Goal: Task Accomplishment & Management: Use online tool/utility

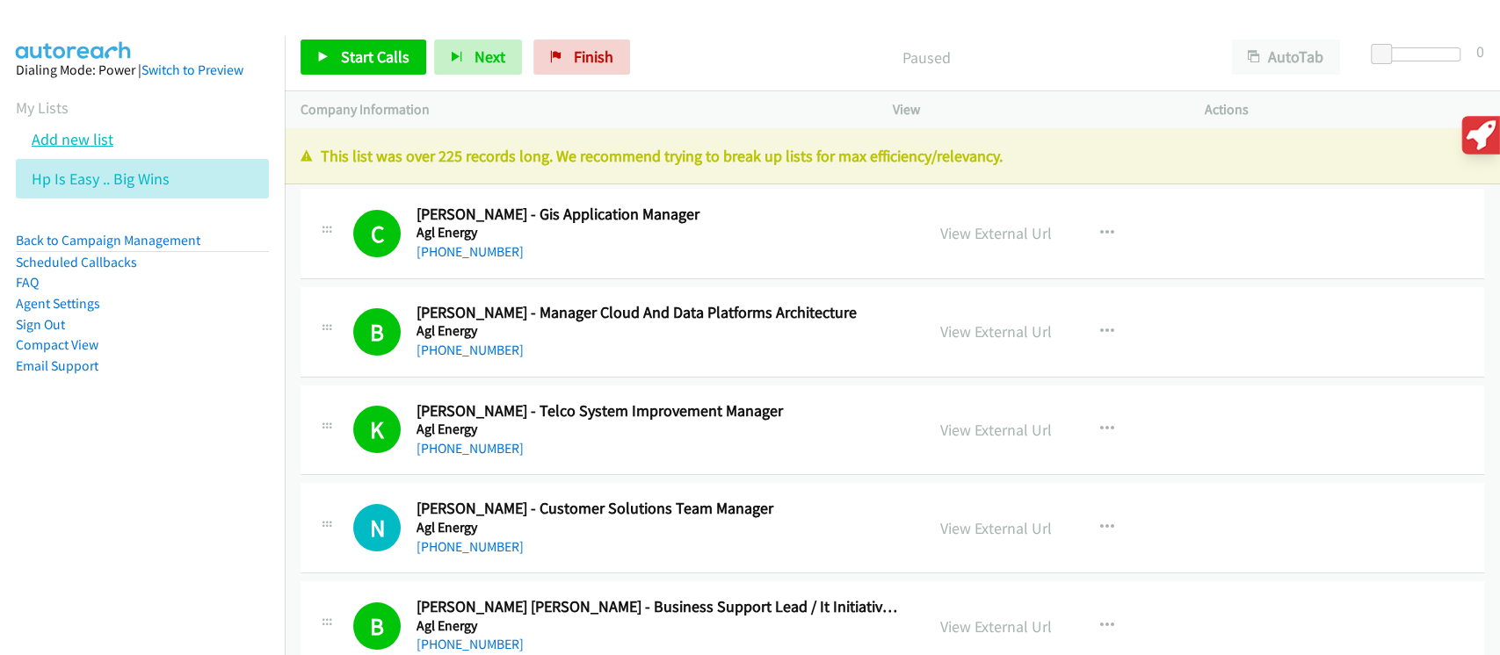
click at [56, 134] on link "Add new list" at bounding box center [73, 139] width 82 height 20
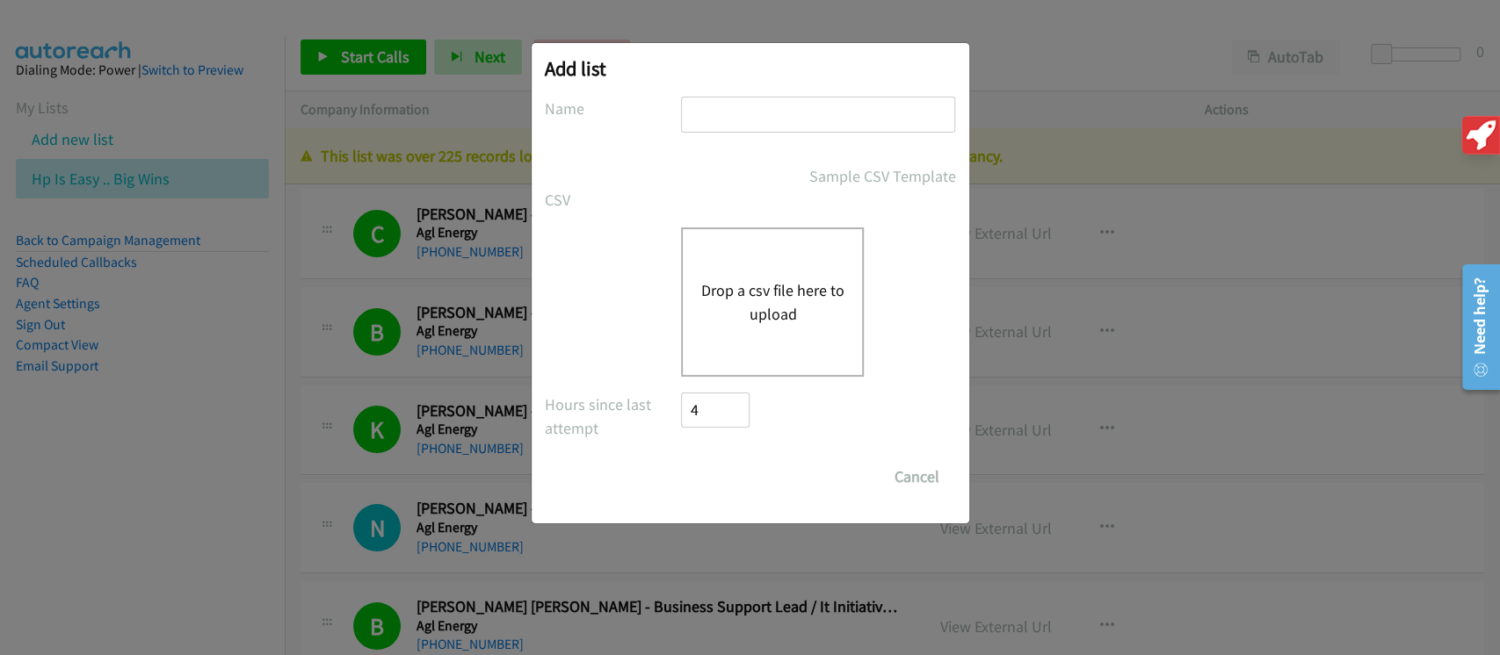
click at [768, 113] on input "text" at bounding box center [818, 115] width 274 height 36
type input "HP"
click at [737, 315] on button "Drop a csv file here to upload" at bounding box center [772, 301] width 144 height 47
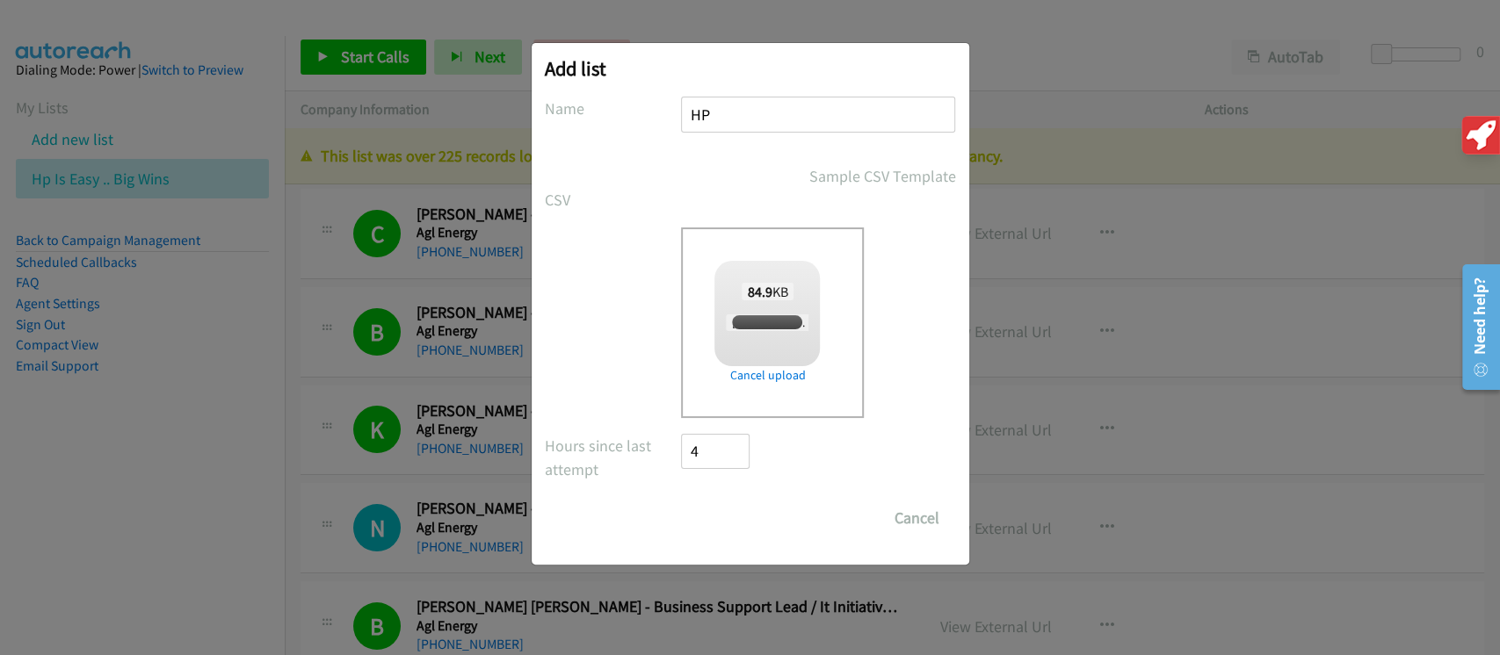
checkbox input "true"
click at [716, 520] on input "Save List" at bounding box center [728, 518] width 92 height 35
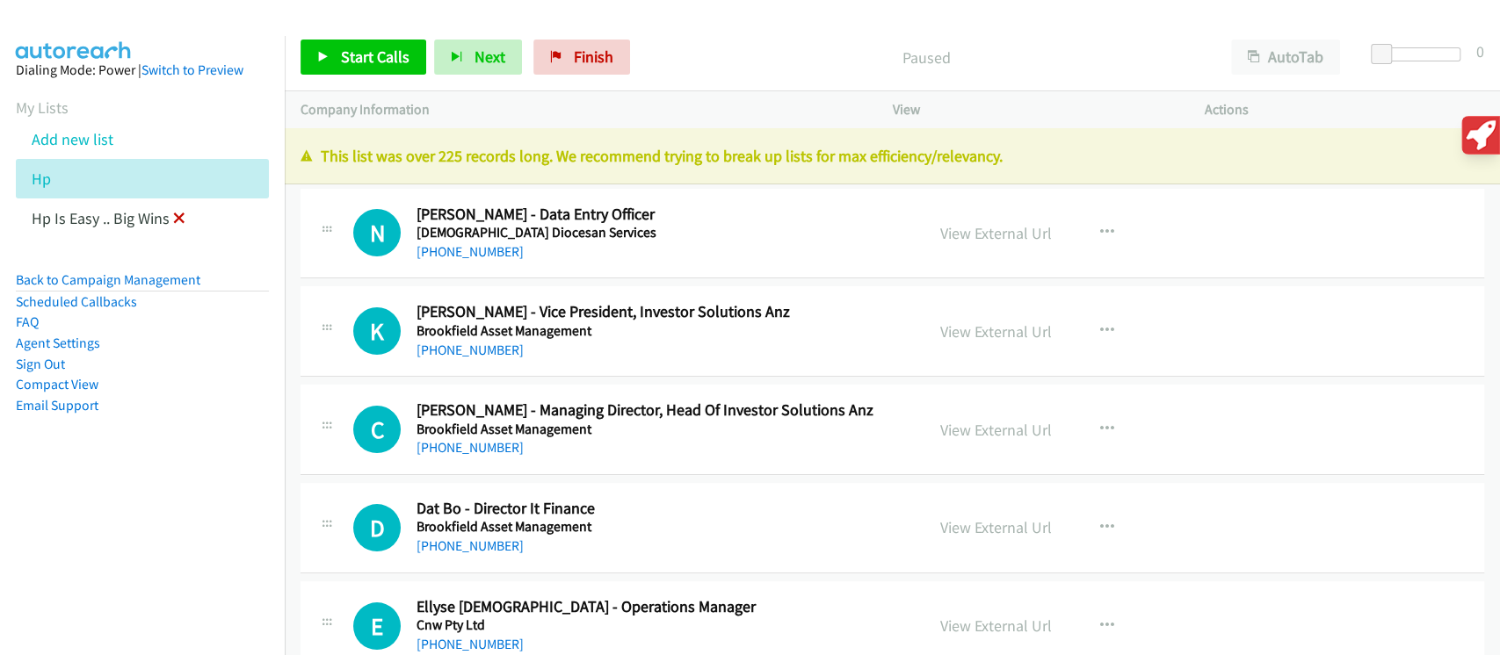
click at [178, 220] on icon at bounding box center [179, 219] width 12 height 12
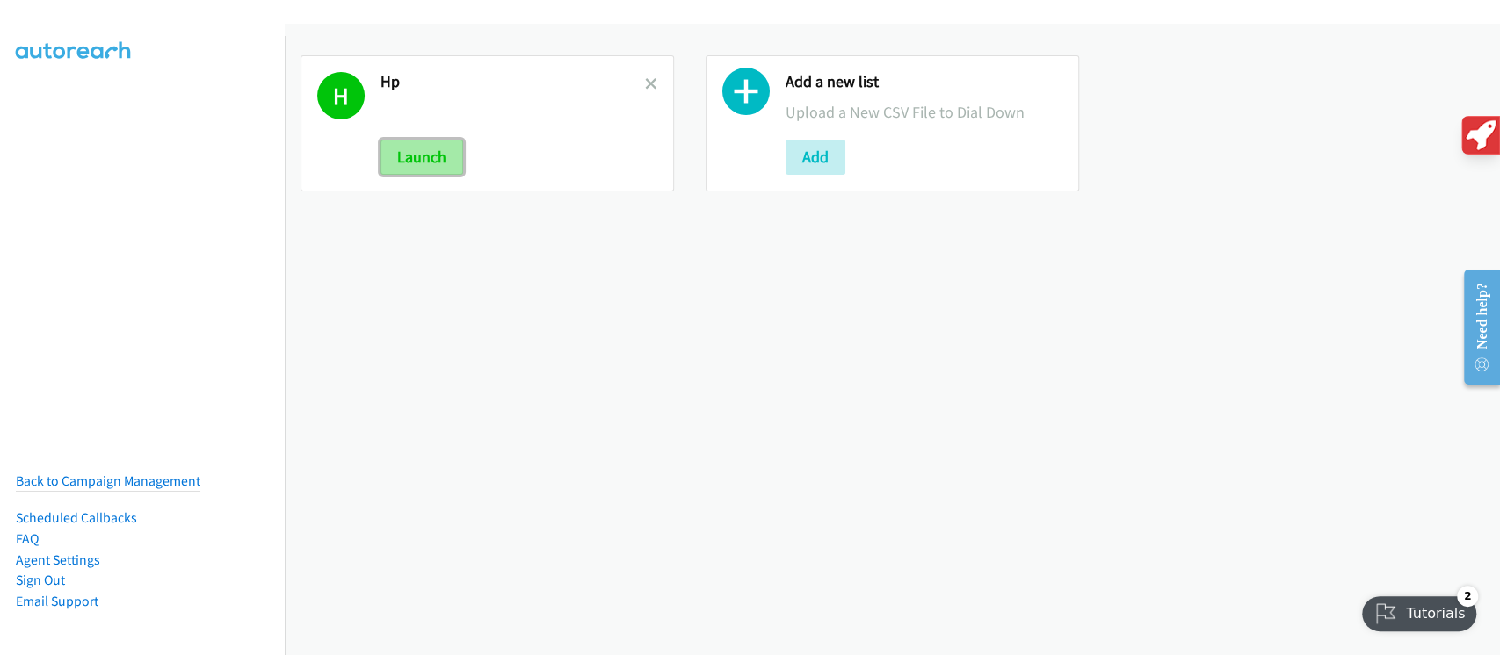
click at [429, 163] on button "Launch" at bounding box center [421, 157] width 83 height 35
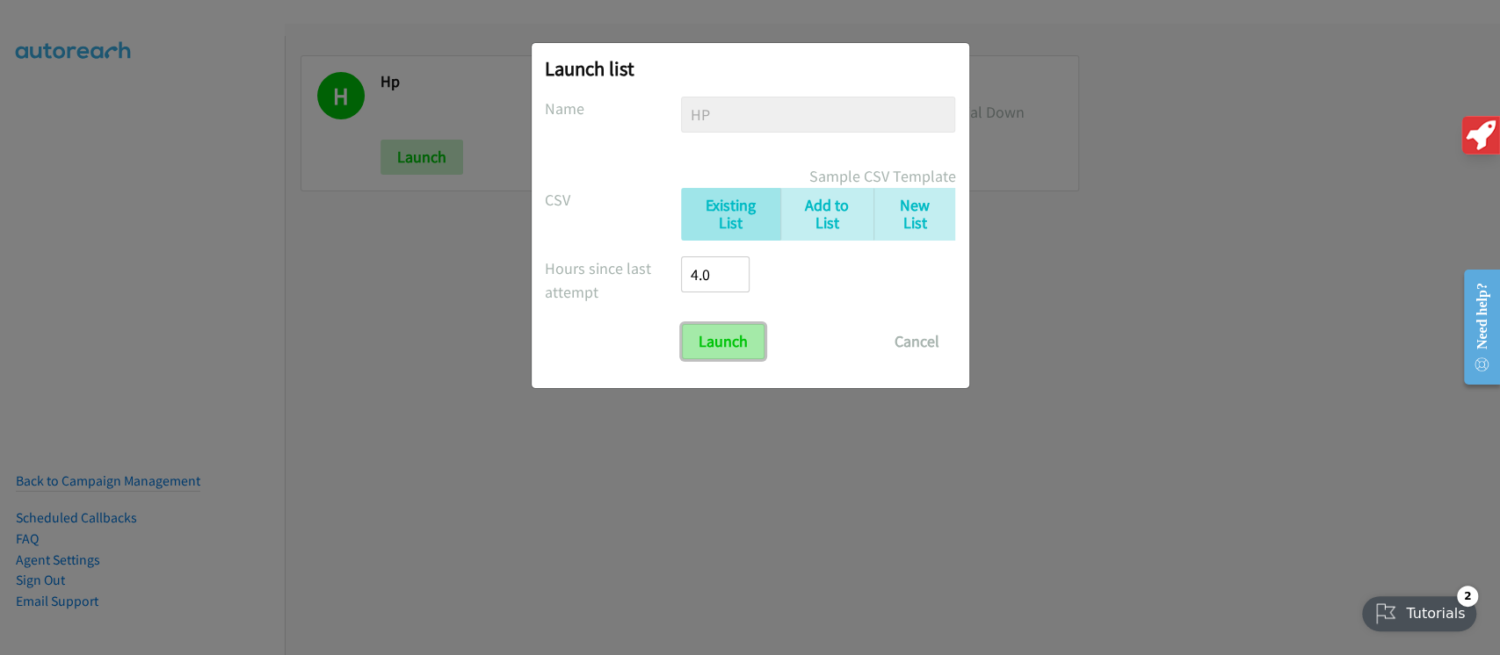
click at [721, 339] on input "Launch" at bounding box center [723, 341] width 83 height 35
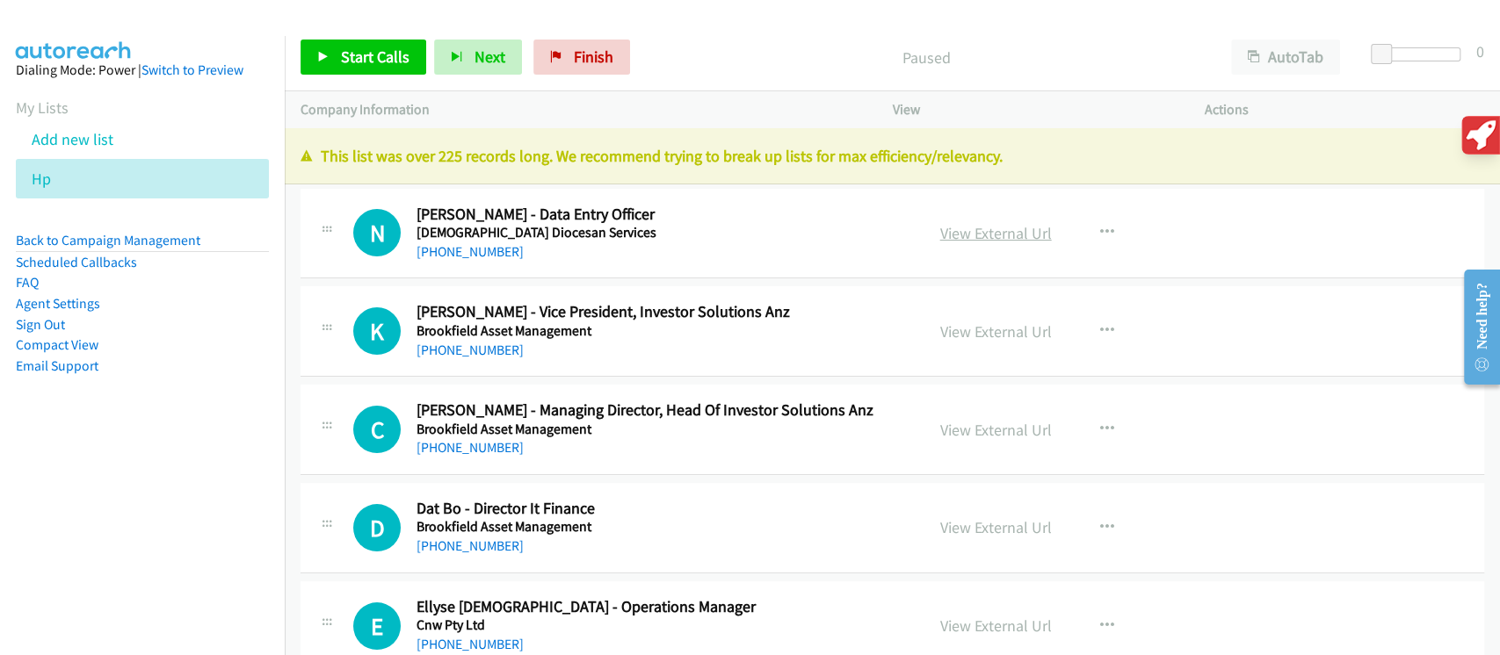
click at [970, 238] on link "View External Url" at bounding box center [996, 233] width 112 height 20
click at [388, 61] on span "Start Calls" at bounding box center [375, 57] width 69 height 20
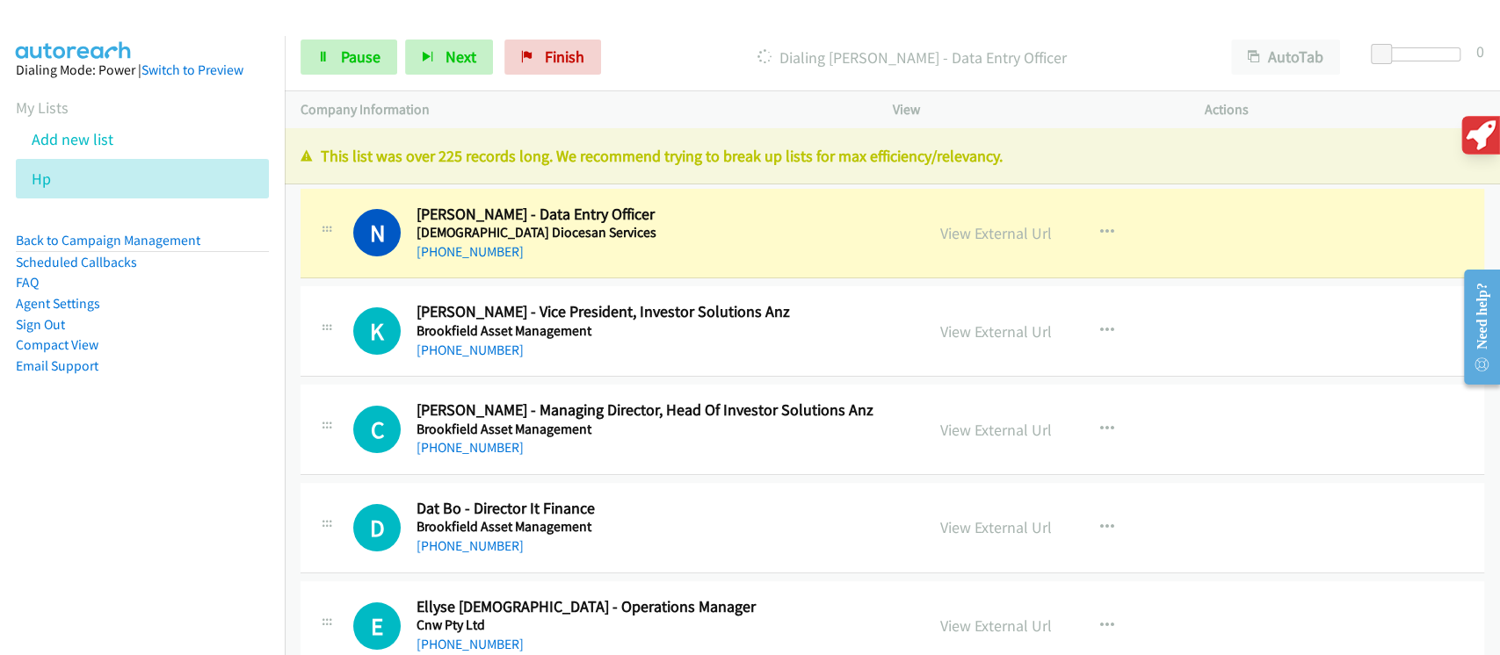
click at [688, 25] on div "Start Calls Pause Next Finish [PERSON_NAME] - Data Entry Officer AutoTab AutoTa…" at bounding box center [892, 58] width 1215 height 68
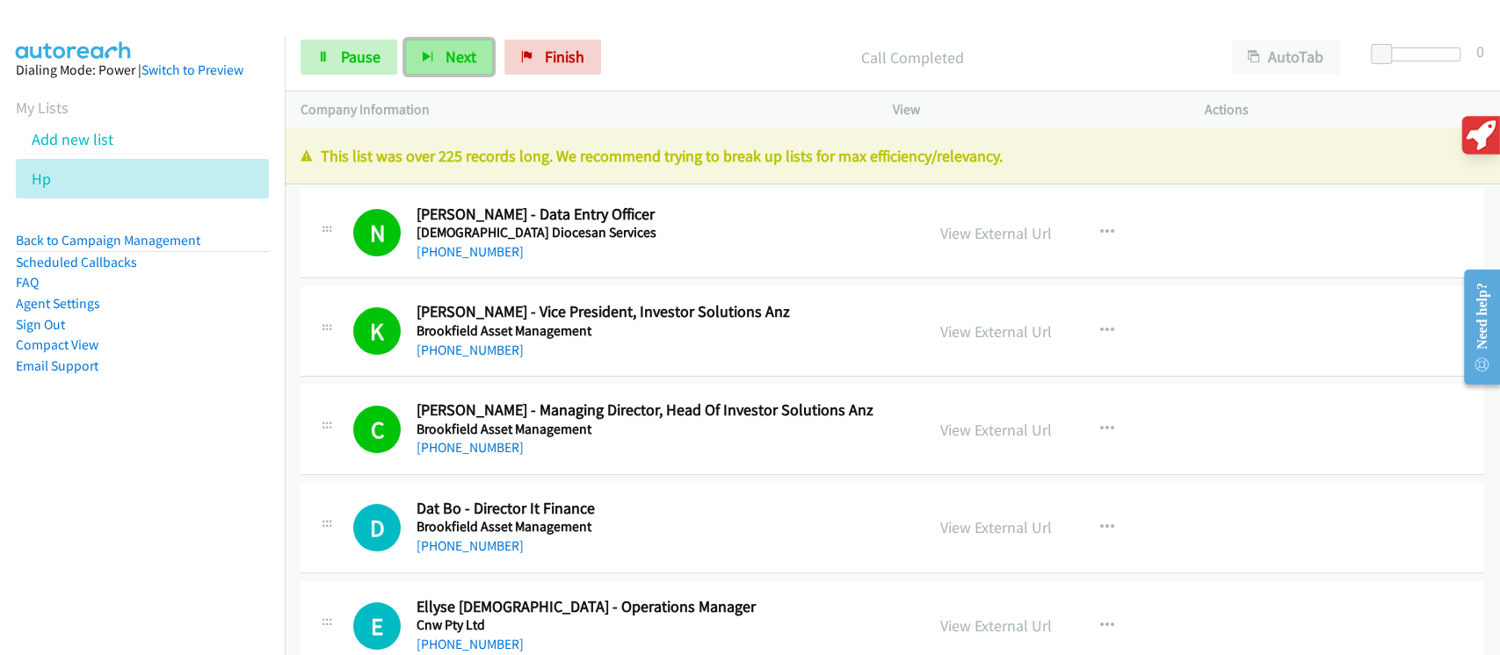
click at [449, 59] on span "Next" at bounding box center [460, 57] width 31 height 20
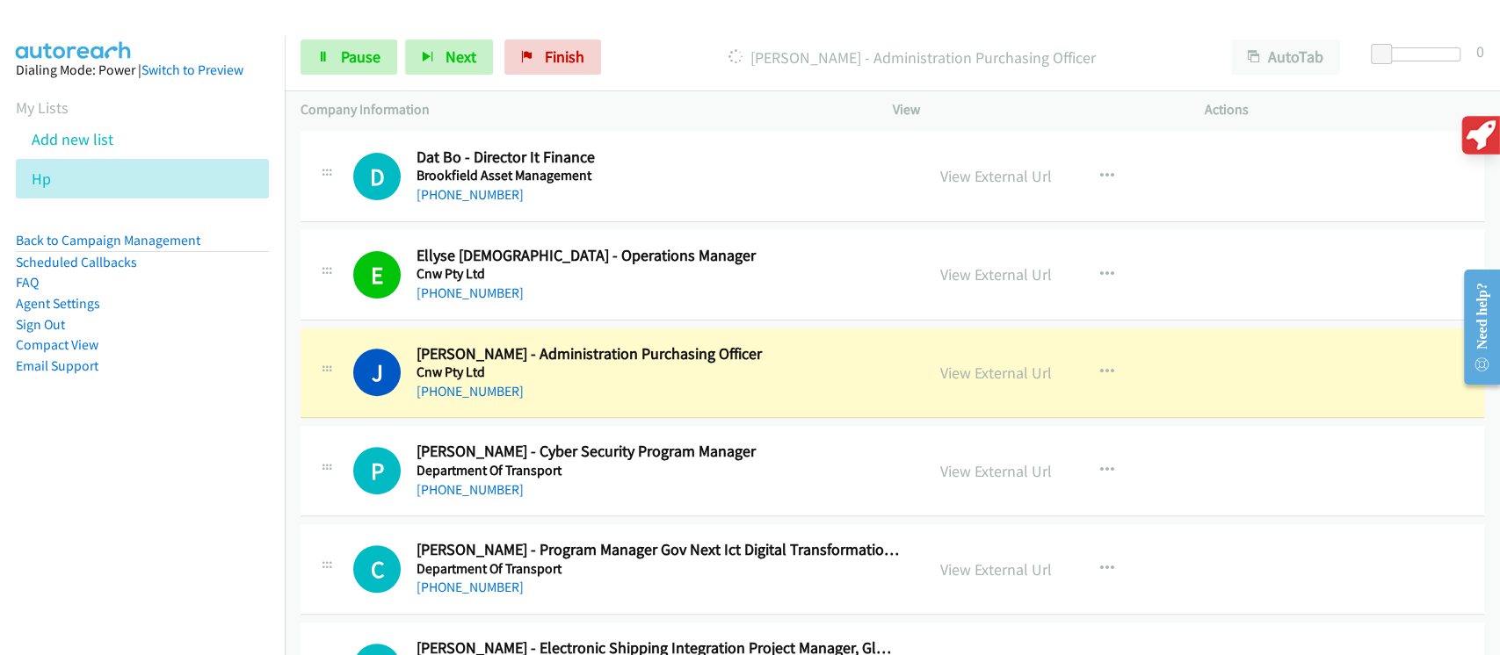
scroll to position [468, 0]
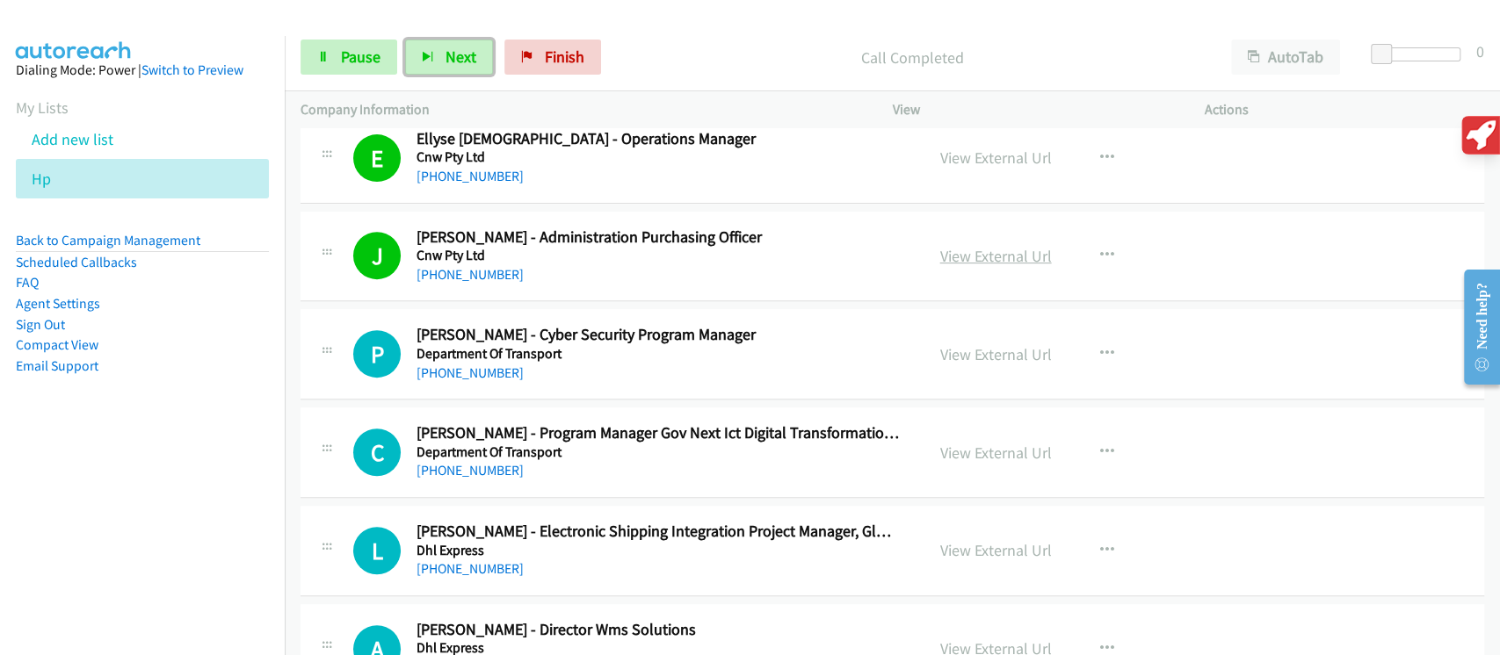
click at [1006, 254] on link "View External Url" at bounding box center [996, 256] width 112 height 20
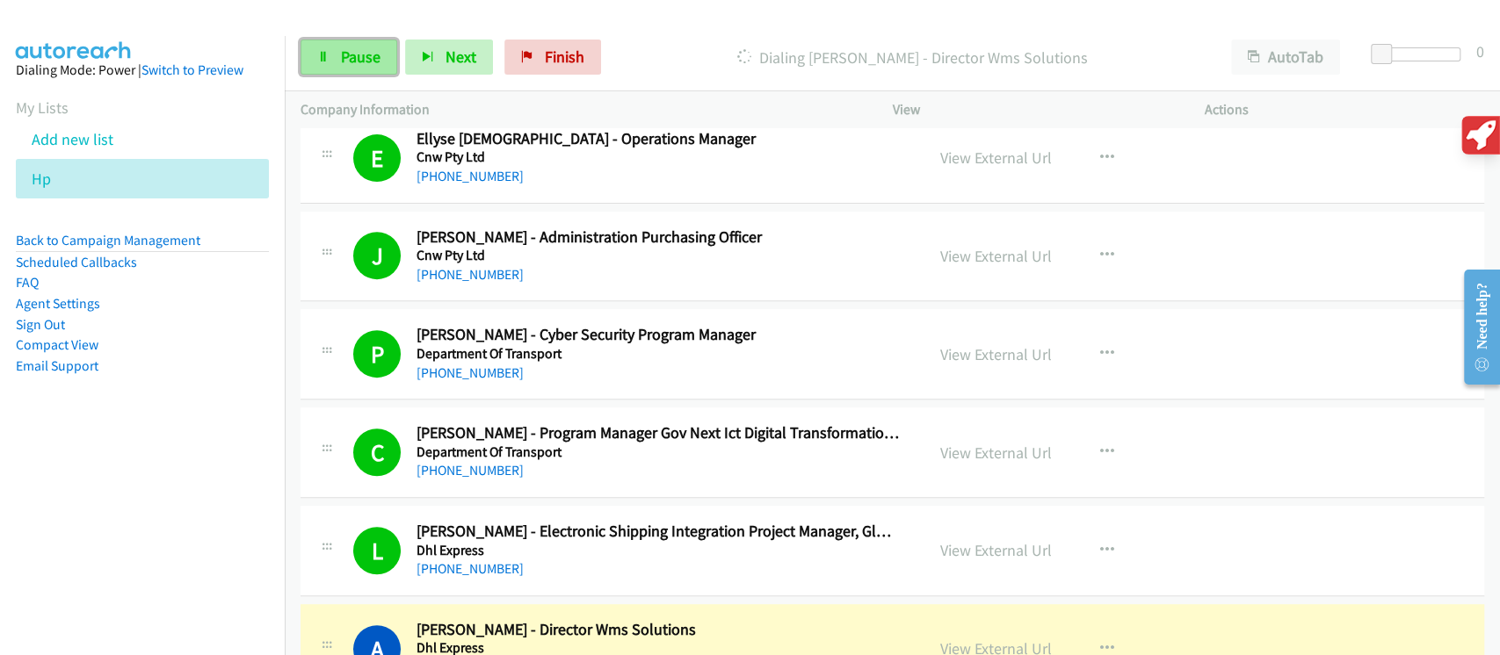
click at [380, 52] on link "Pause" at bounding box center [348, 57] width 97 height 35
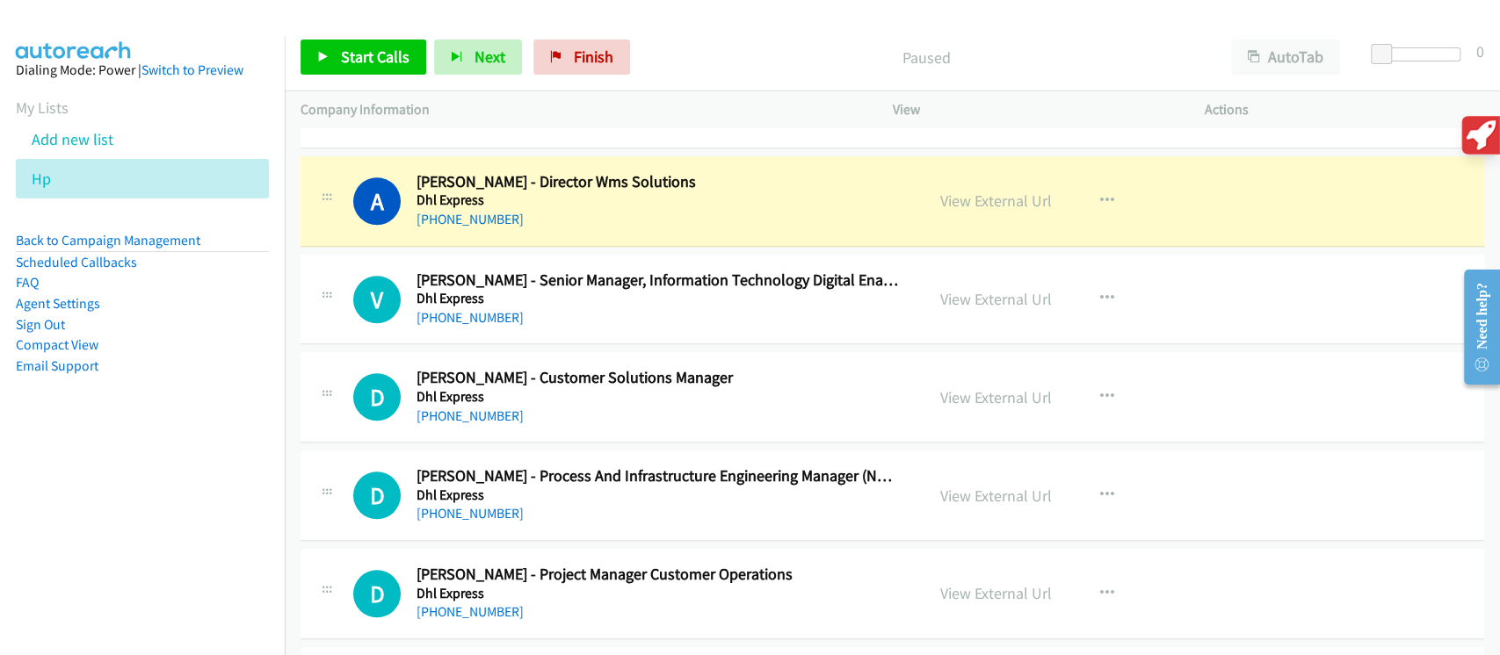
scroll to position [936, 0]
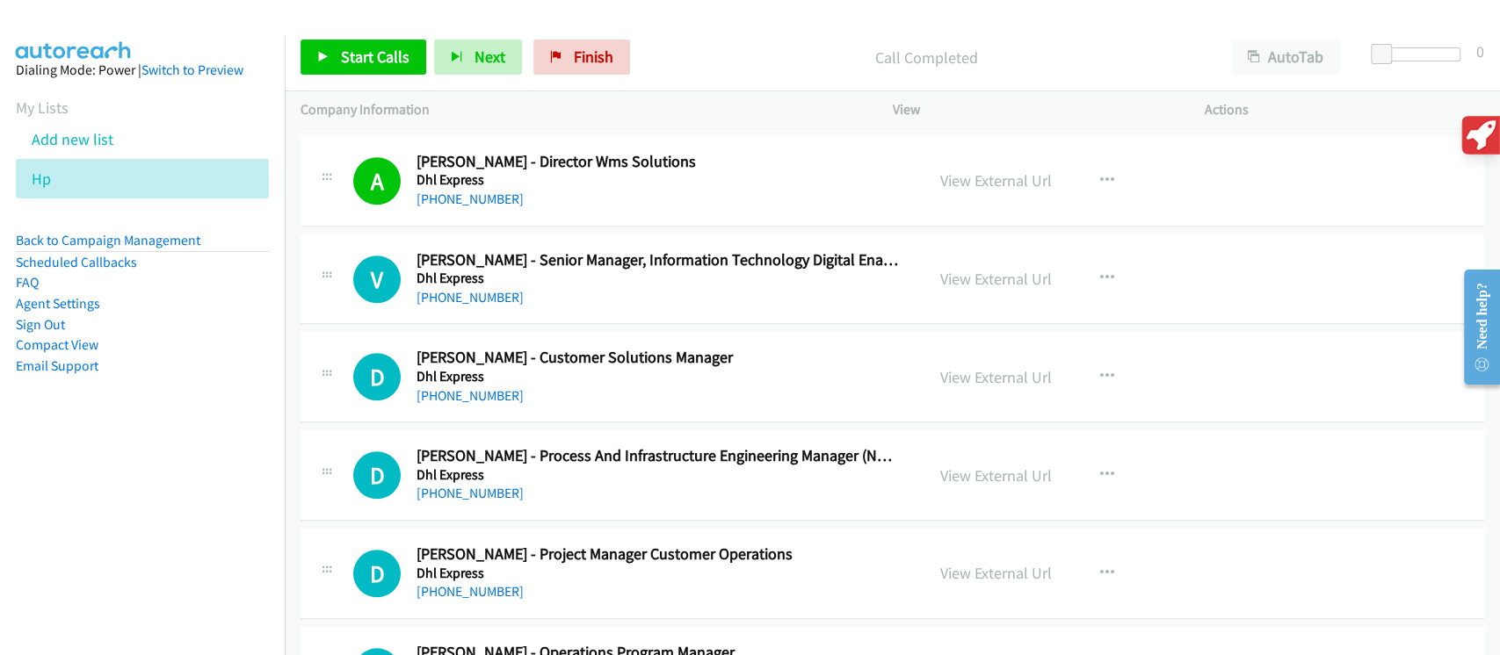
click at [411, 77] on div "Start Calls Pause Next Finish Call Completed AutoTab AutoTab 0" at bounding box center [892, 58] width 1215 height 68
click at [407, 54] on link "Start Calls" at bounding box center [363, 57] width 126 height 35
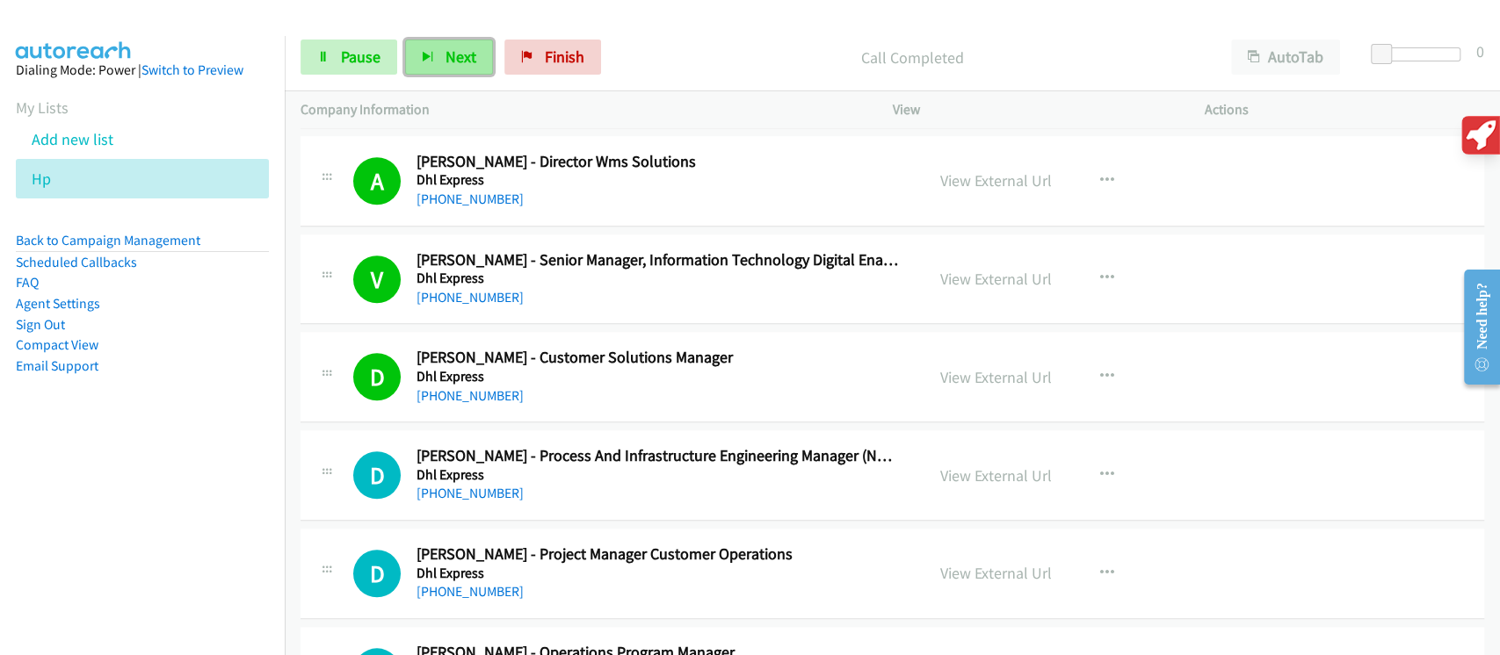
click at [430, 60] on icon "button" at bounding box center [428, 58] width 12 height 12
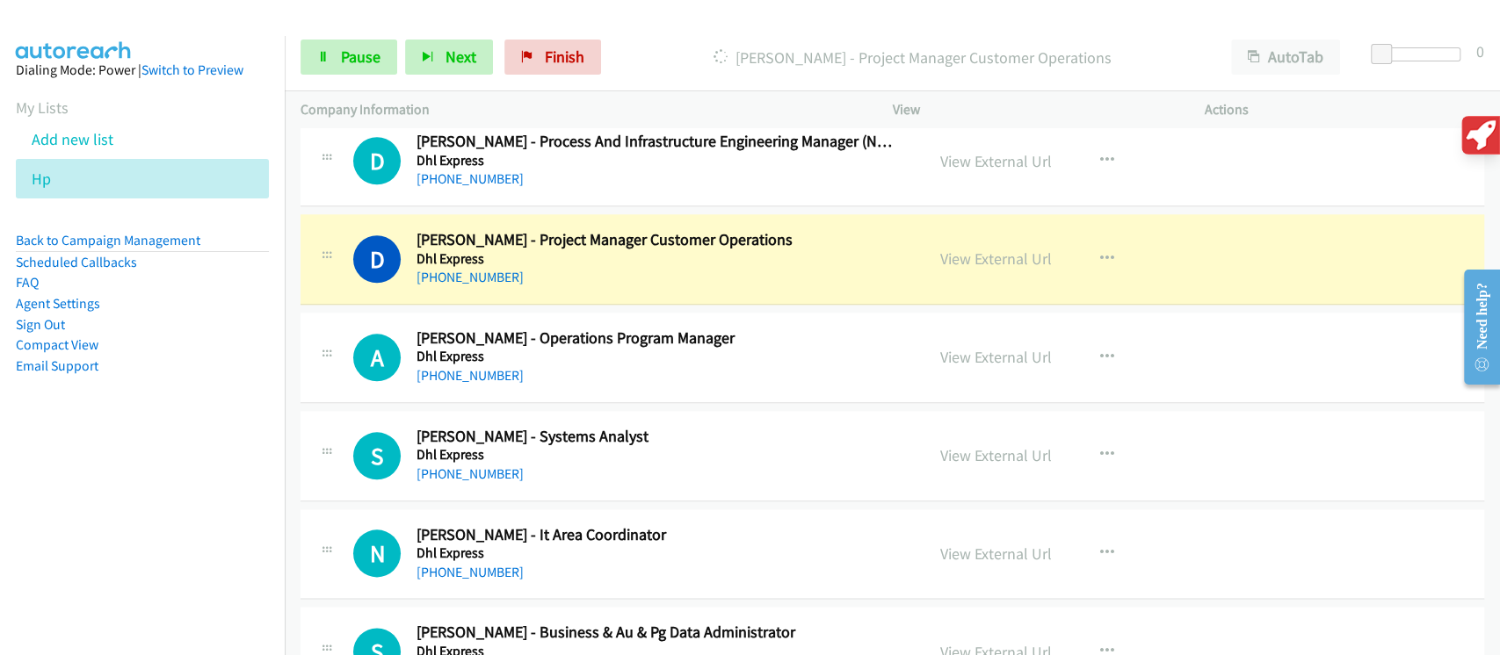
scroll to position [1288, 0]
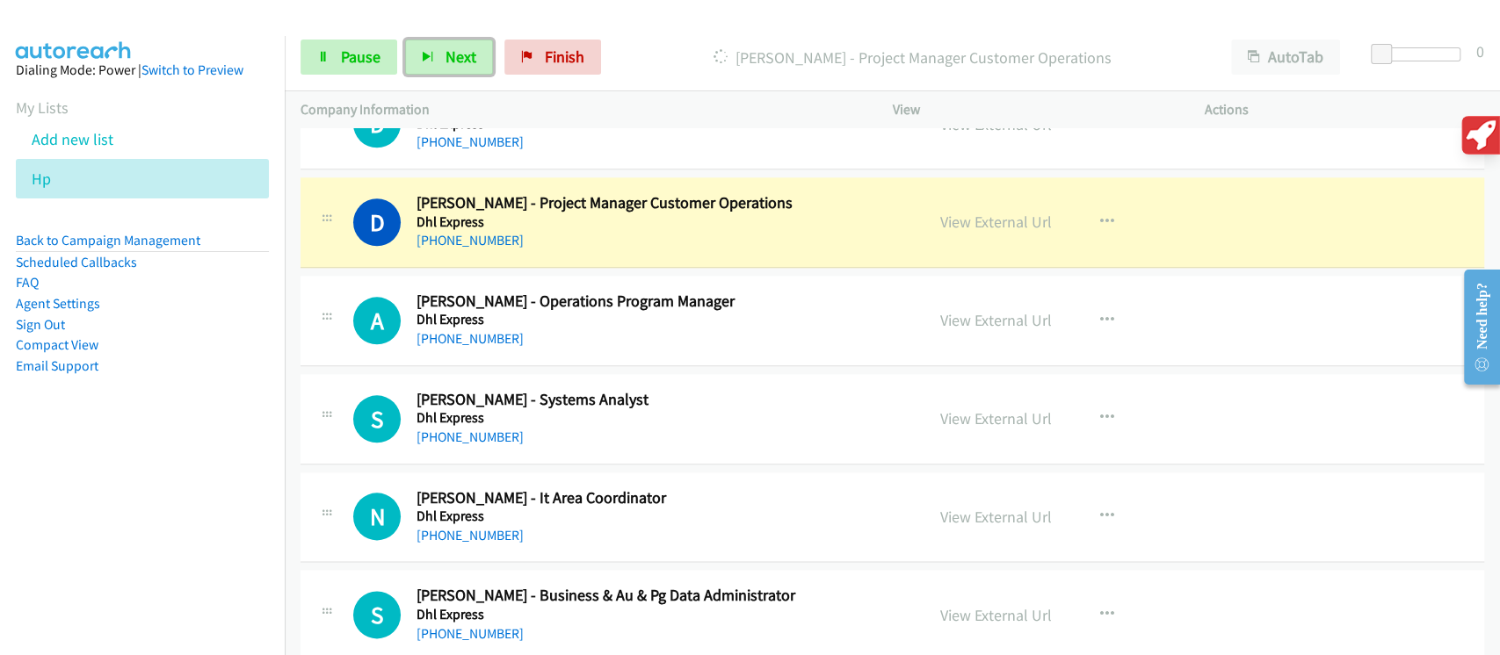
drag, startPoint x: 998, startPoint y: 224, endPoint x: 1204, endPoint y: 647, distance: 471.1
click at [990, 220] on link "View External Url" at bounding box center [996, 222] width 112 height 20
click at [986, 228] on link "View External Url" at bounding box center [996, 222] width 112 height 20
click at [987, 218] on link "View External Url" at bounding box center [996, 222] width 112 height 20
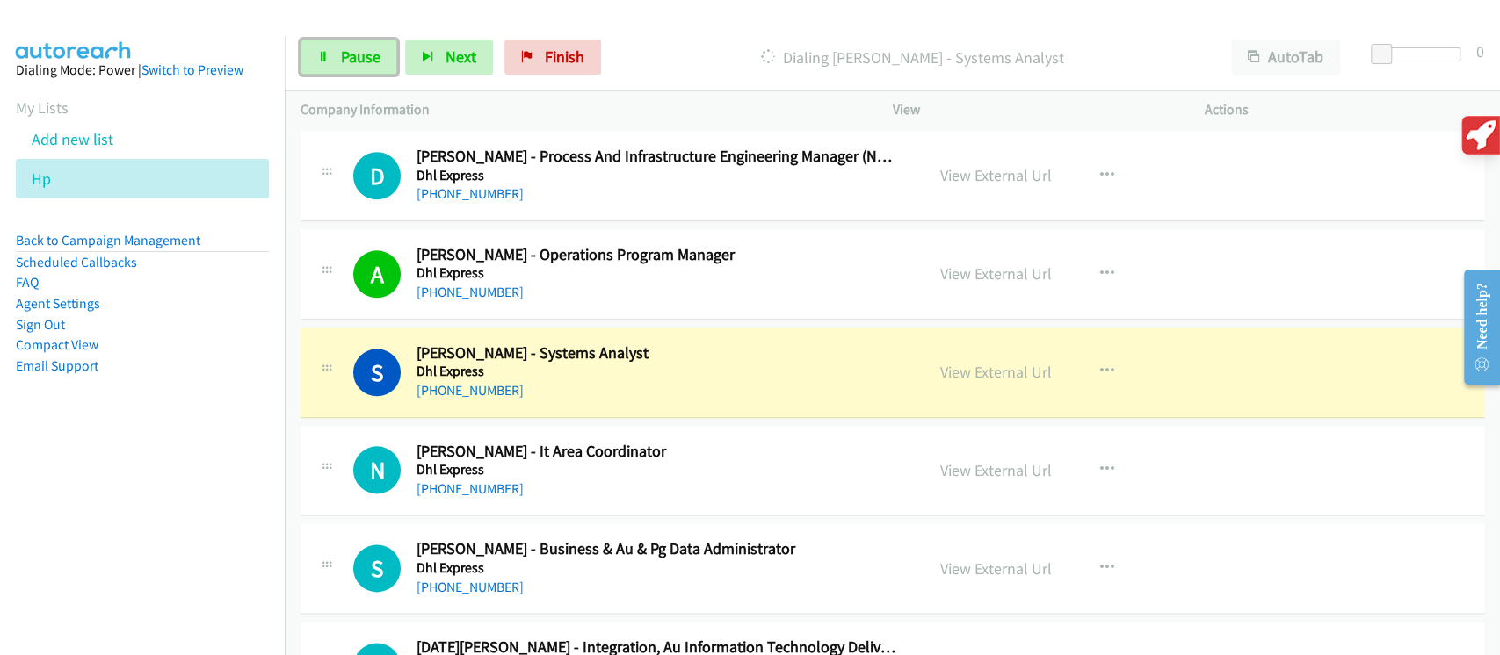
scroll to position [1451, 0]
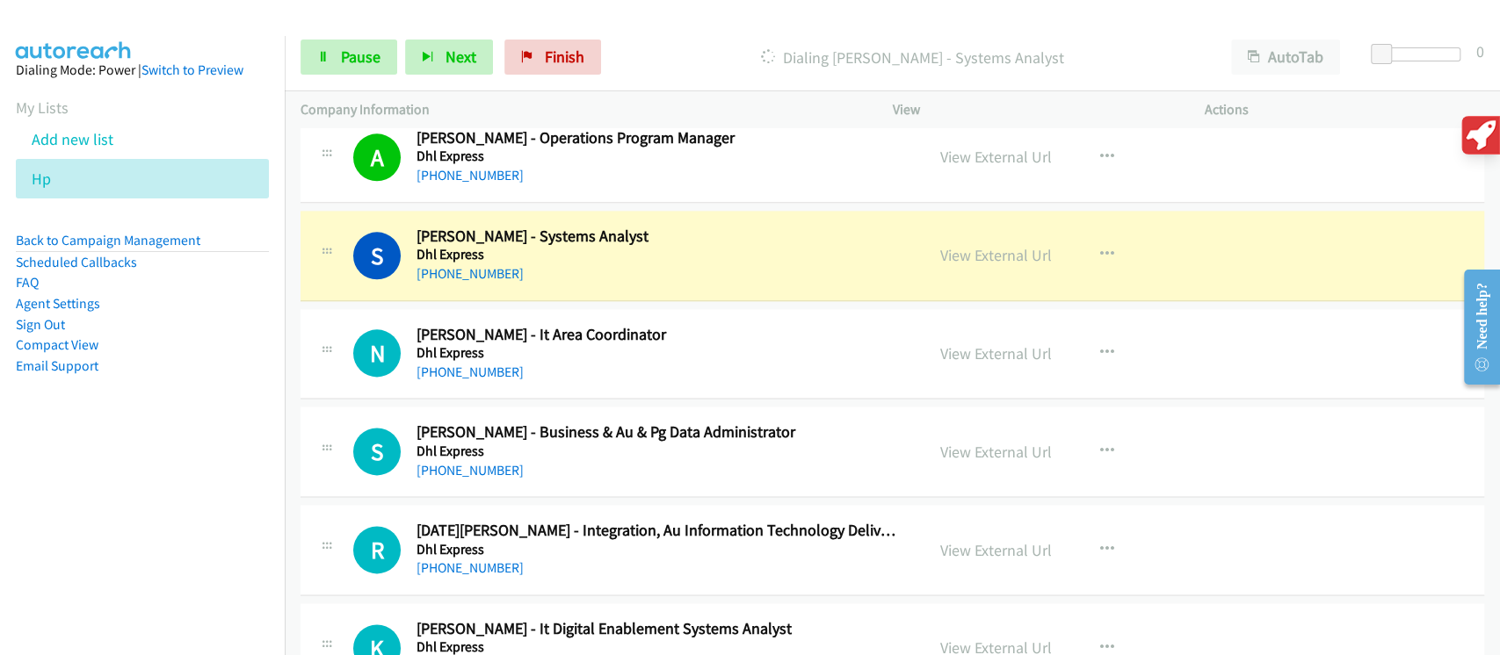
click at [365, 83] on div "Start Calls Pause Next Finish Dialing [PERSON_NAME] - Systems Analyst AutoTab A…" at bounding box center [892, 58] width 1215 height 68
click at [365, 64] on span "Pause" at bounding box center [361, 57] width 40 height 20
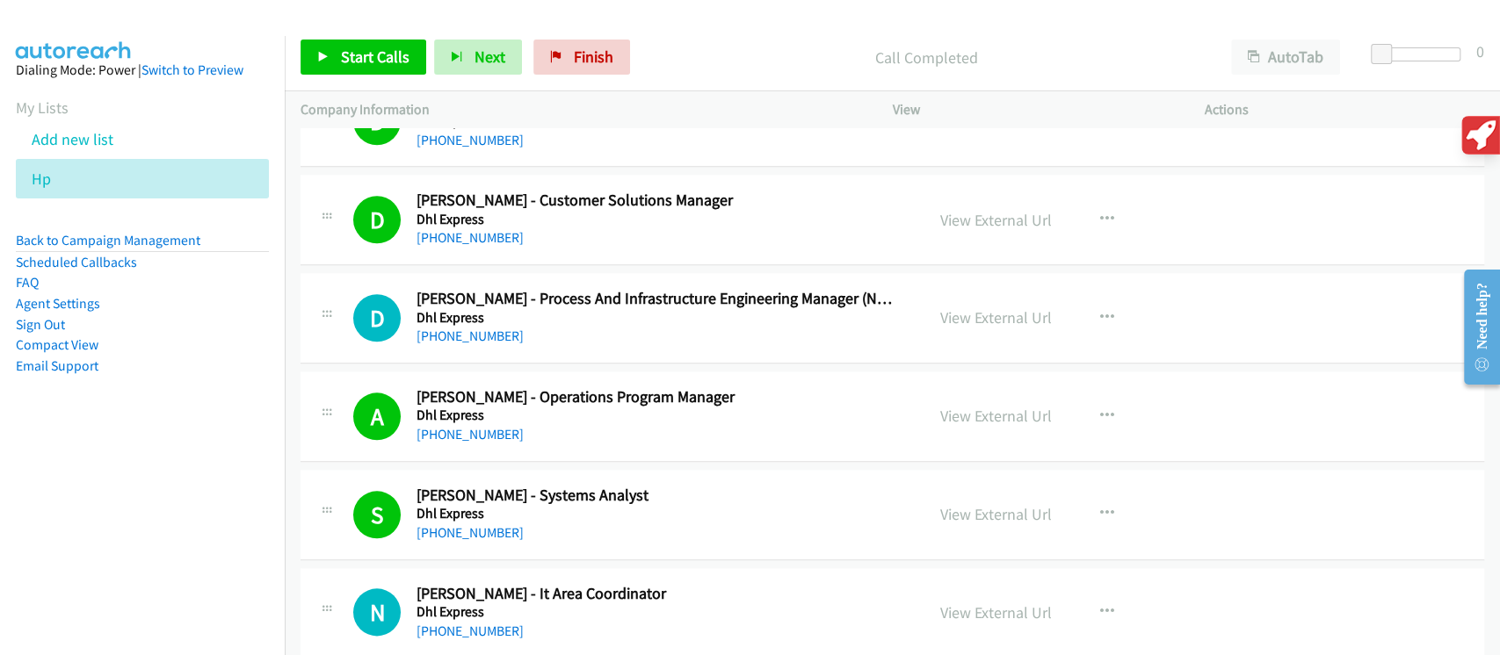
scroll to position [1100, 0]
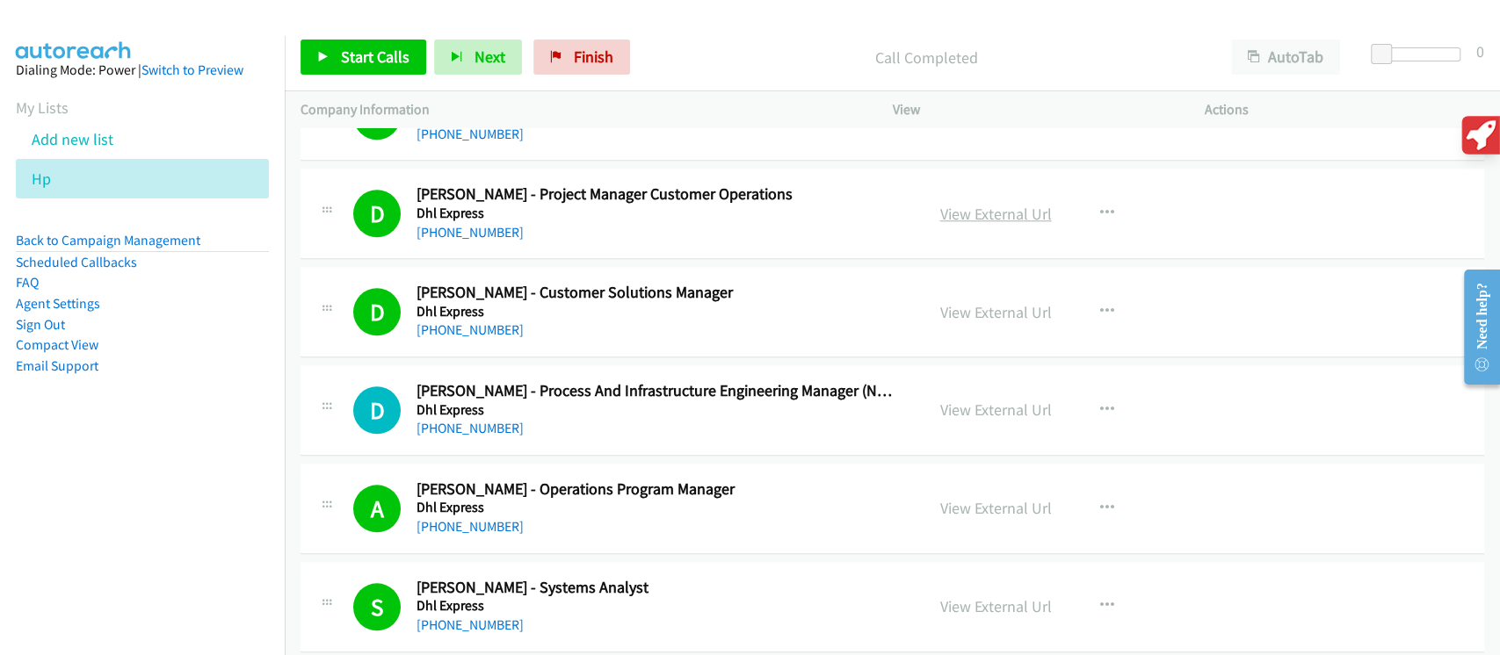
click at [957, 216] on link "View External Url" at bounding box center [996, 214] width 112 height 20
click at [408, 54] on link "Start Calls" at bounding box center [363, 57] width 126 height 35
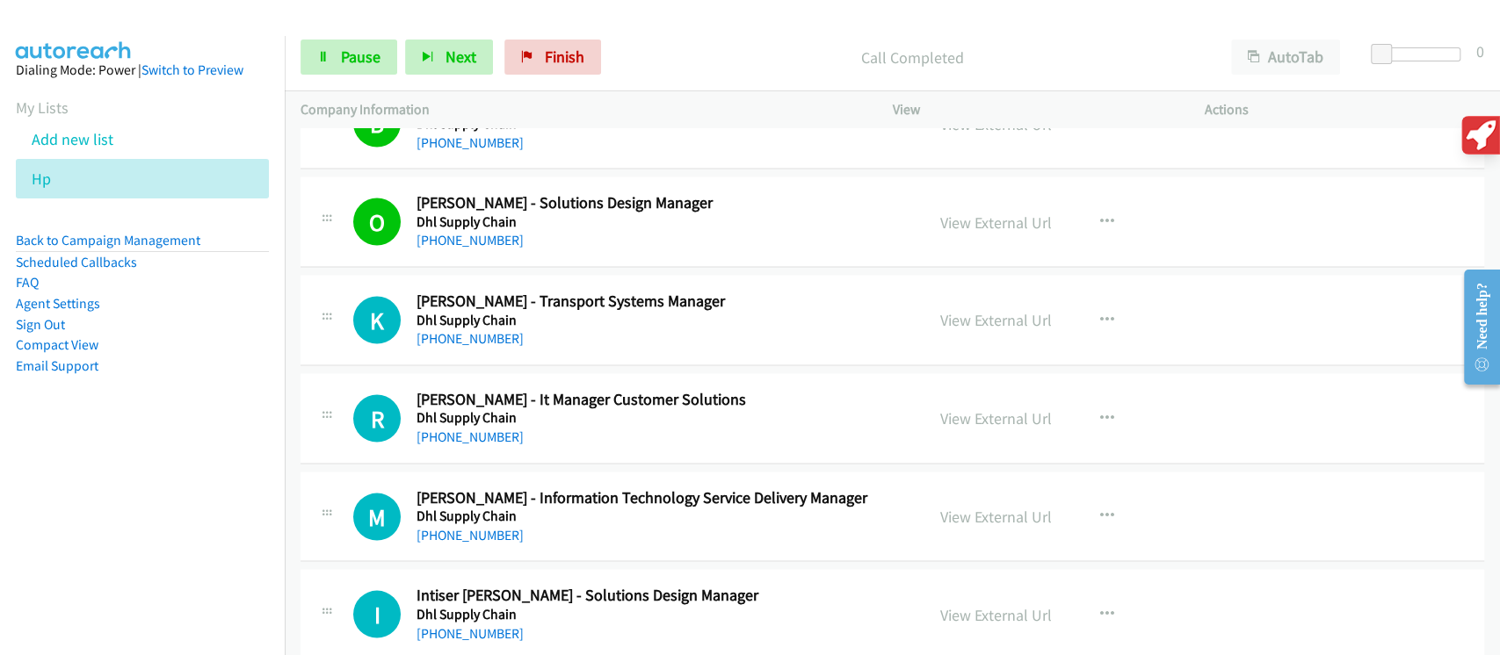
scroll to position [2389, 0]
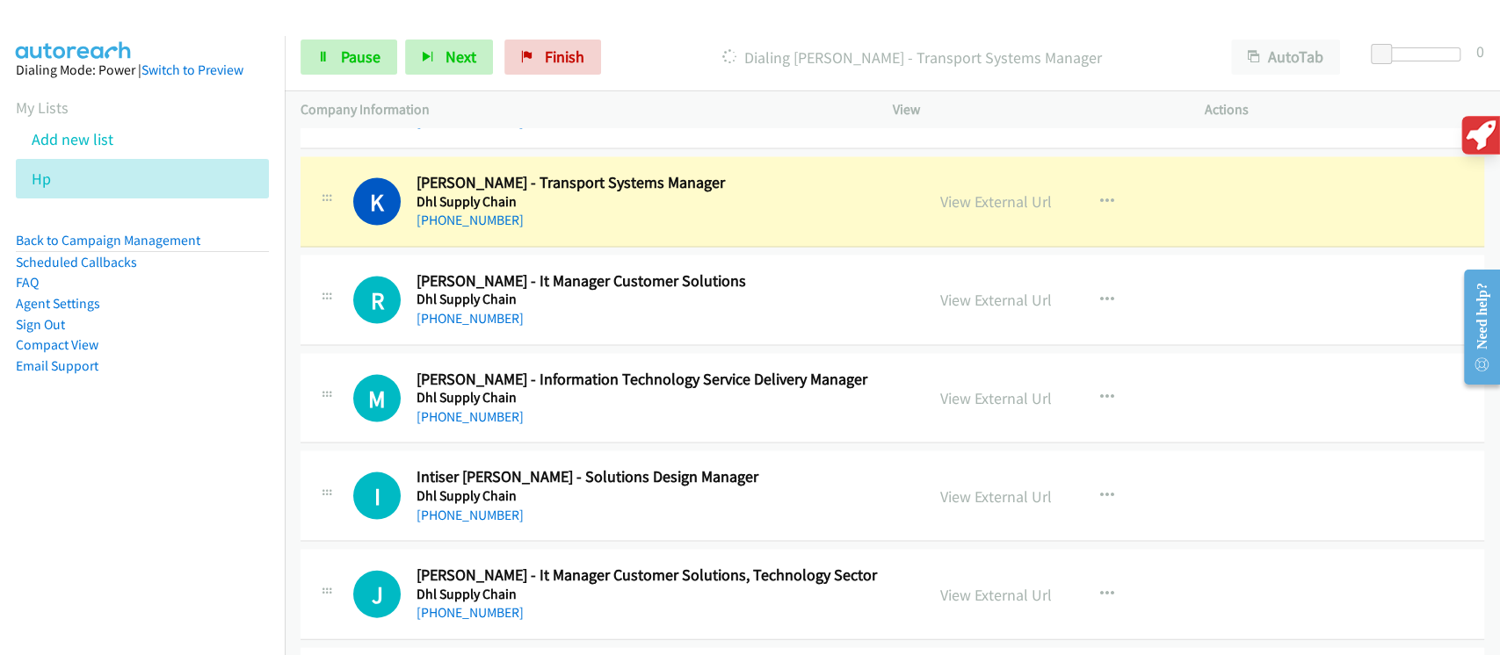
drag, startPoint x: 994, startPoint y: 206, endPoint x: 984, endPoint y: 245, distance: 40.9
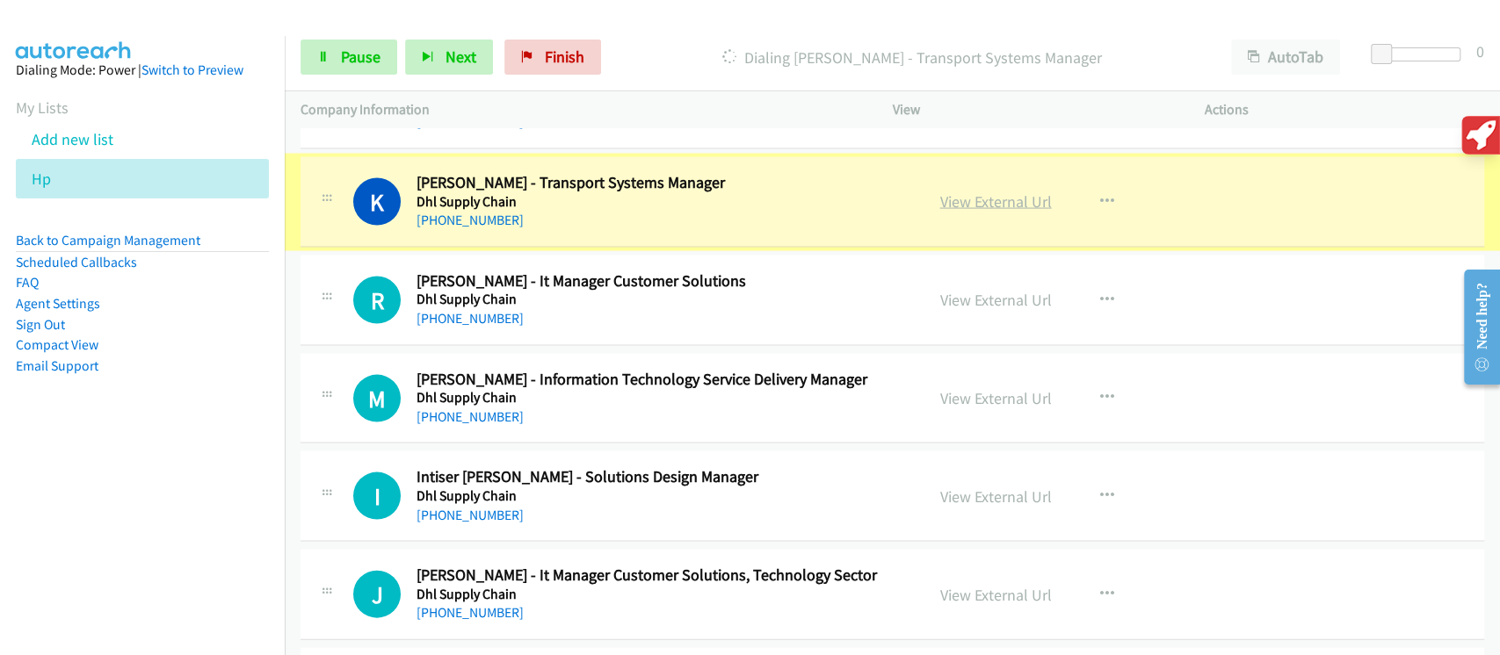
click at [980, 203] on link "View External Url" at bounding box center [996, 202] width 112 height 20
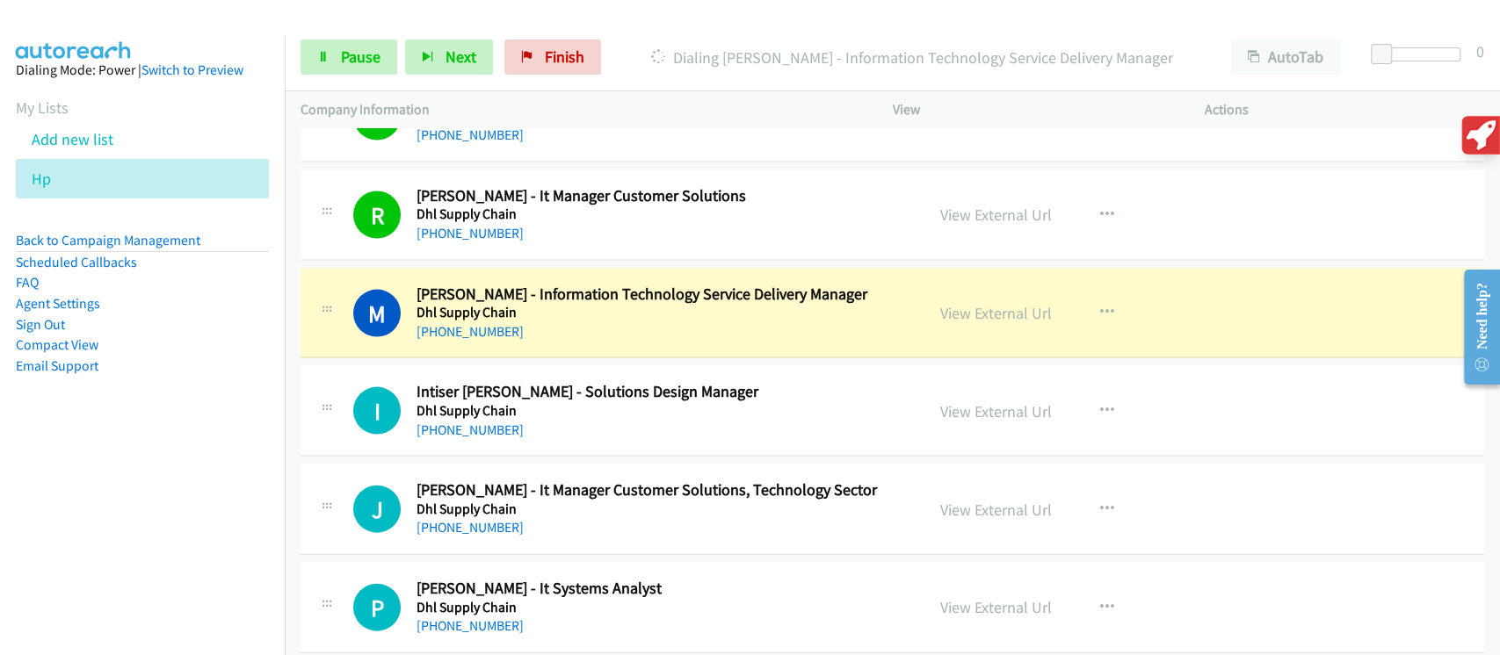
scroll to position [2505, 0]
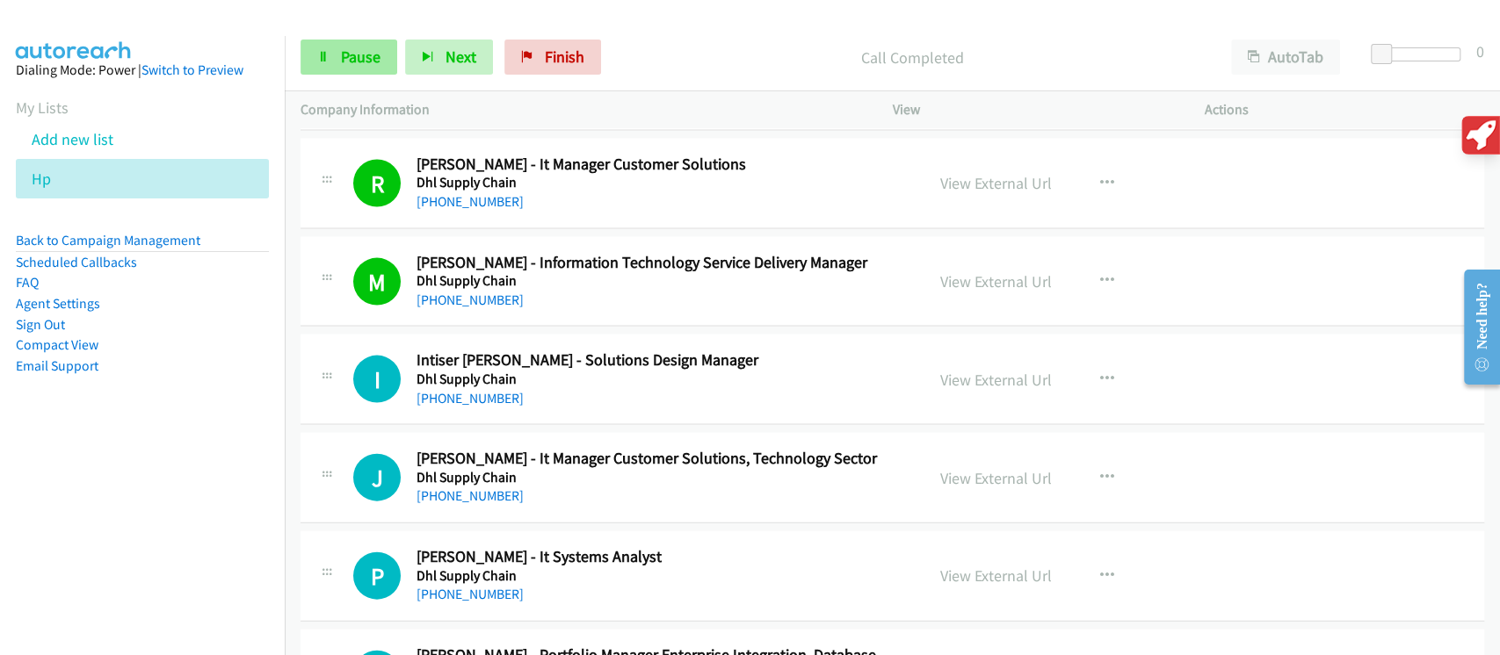
drag, startPoint x: 370, startPoint y: 79, endPoint x: 371, endPoint y: 64, distance: 15.0
click at [370, 78] on div "Start Calls Pause Next Finish Call Completed AutoTab AutoTab 0" at bounding box center [892, 58] width 1215 height 68
click at [371, 64] on span "Pause" at bounding box center [361, 57] width 40 height 20
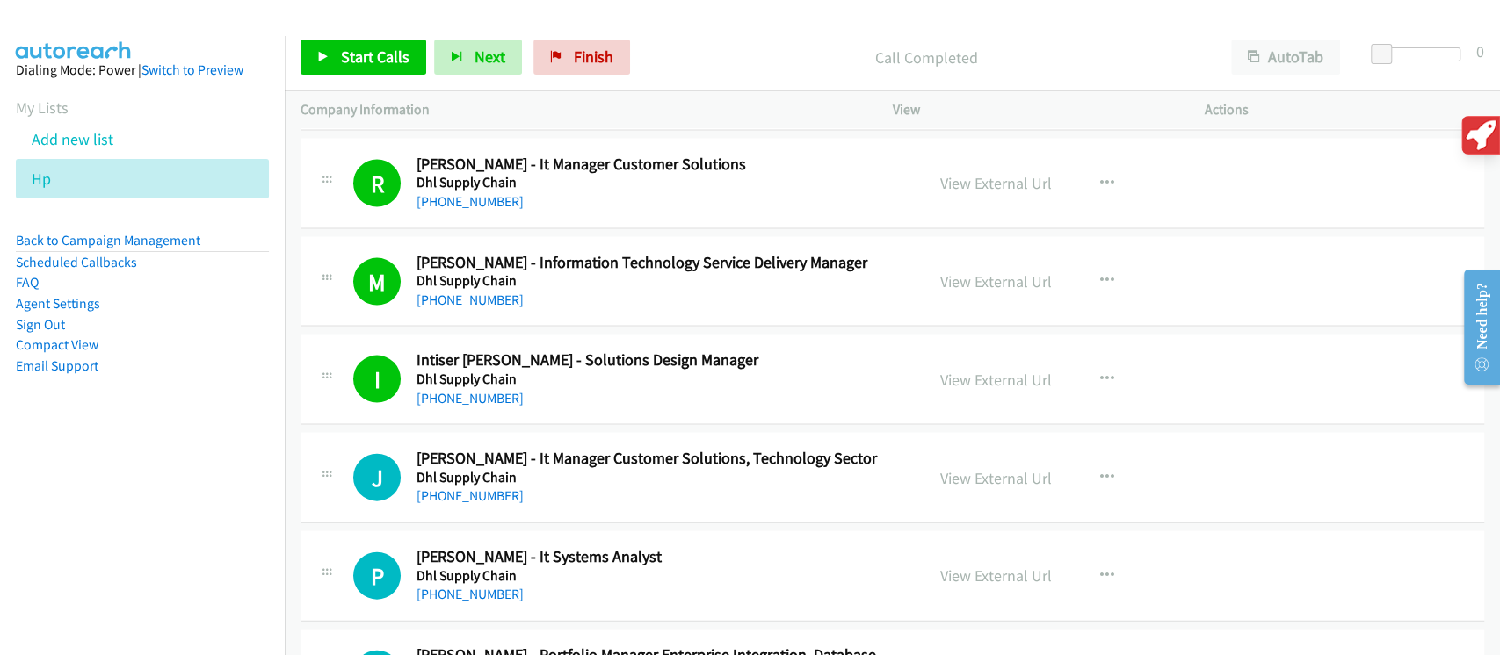
drag, startPoint x: 148, startPoint y: 573, endPoint x: 144, endPoint y: 556, distance: 17.1
click at [148, 573] on nav "Dialing Mode: Power | Switch to Preview My Lists Add new list Hp Back to Campai…" at bounding box center [143, 363] width 286 height 655
click at [344, 52] on span "Start Calls" at bounding box center [375, 57] width 69 height 20
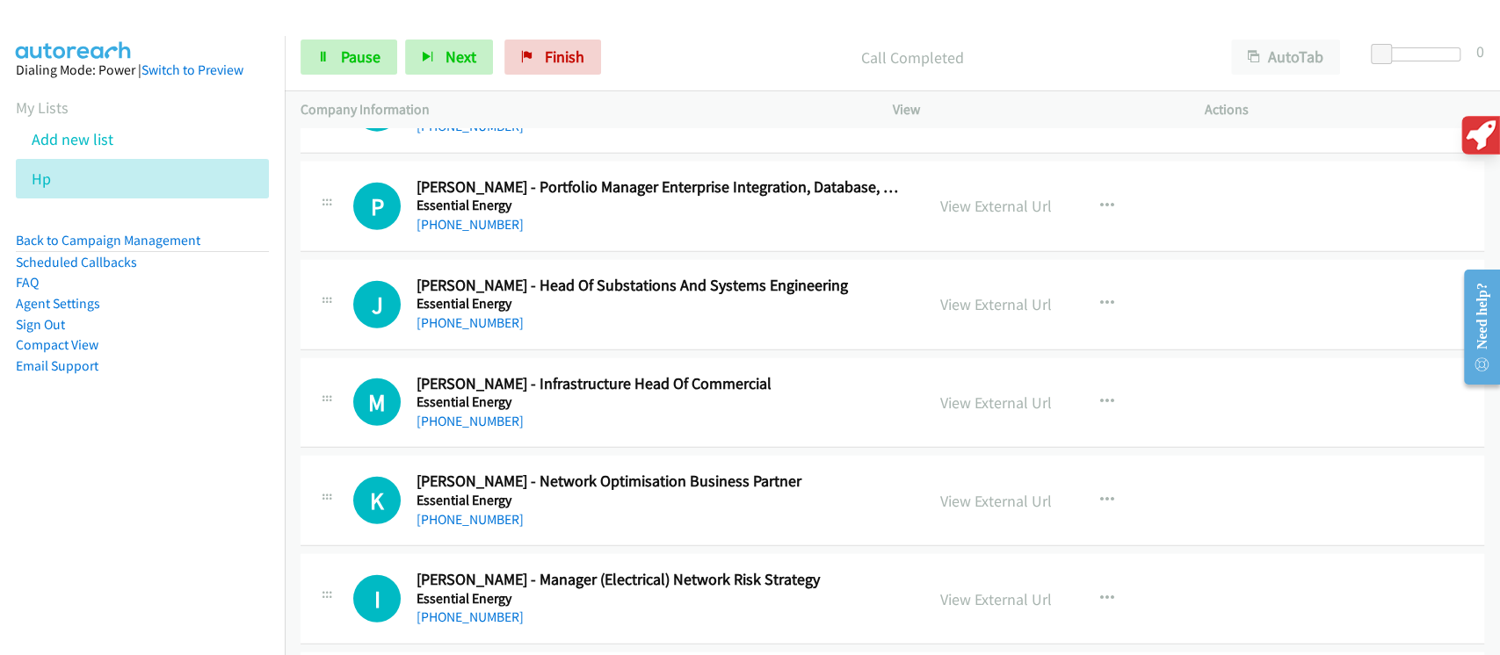
scroll to position [2622, 0]
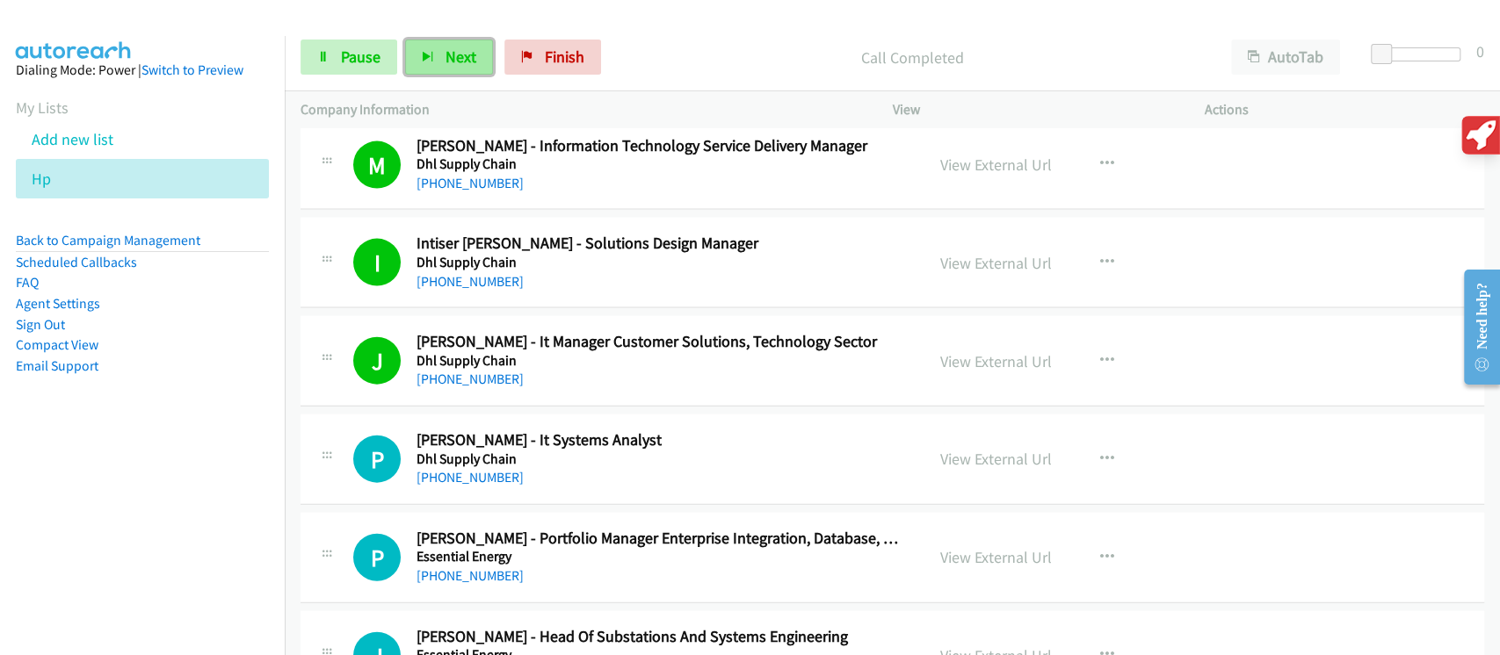
click at [431, 58] on icon "button" at bounding box center [428, 58] width 12 height 12
click at [929, 307] on td "I Callback Scheduled [PERSON_NAME] - Solutions Design Manager Dhl Supply Chain …" at bounding box center [892, 263] width 1215 height 98
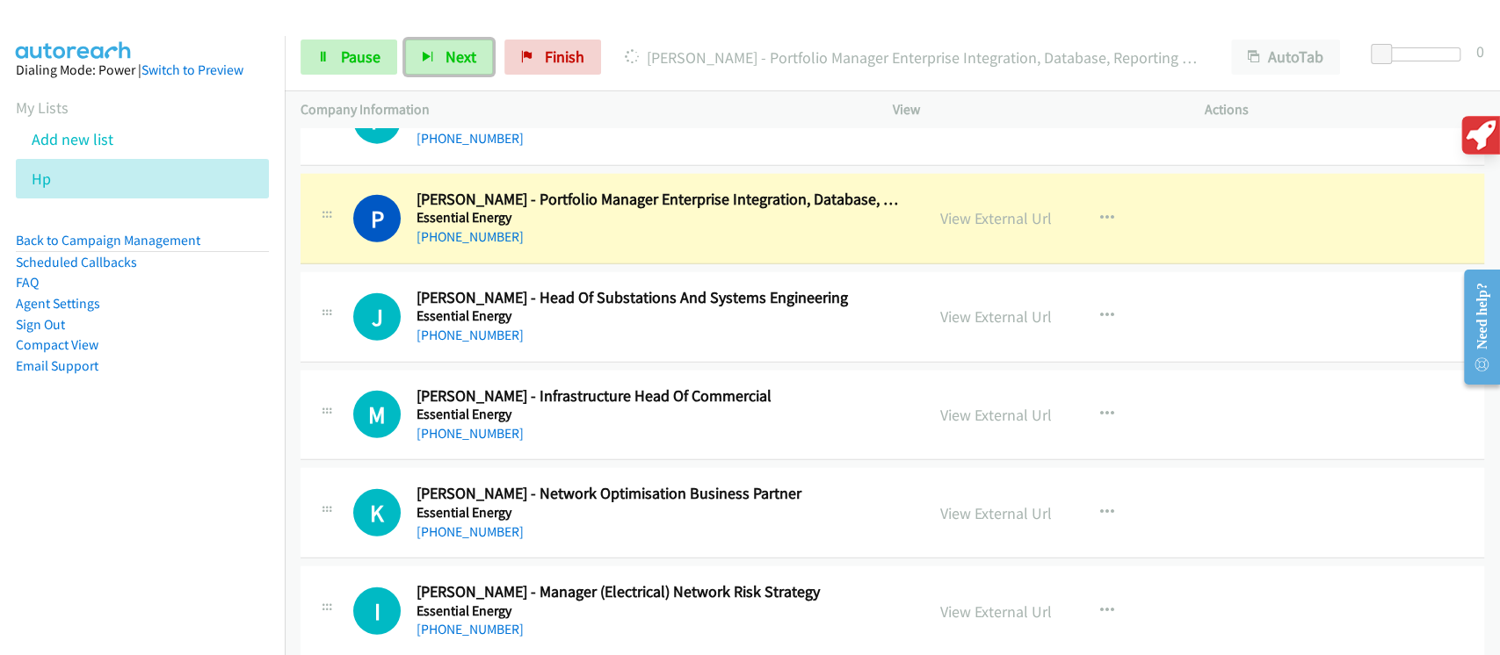
scroll to position [2974, 0]
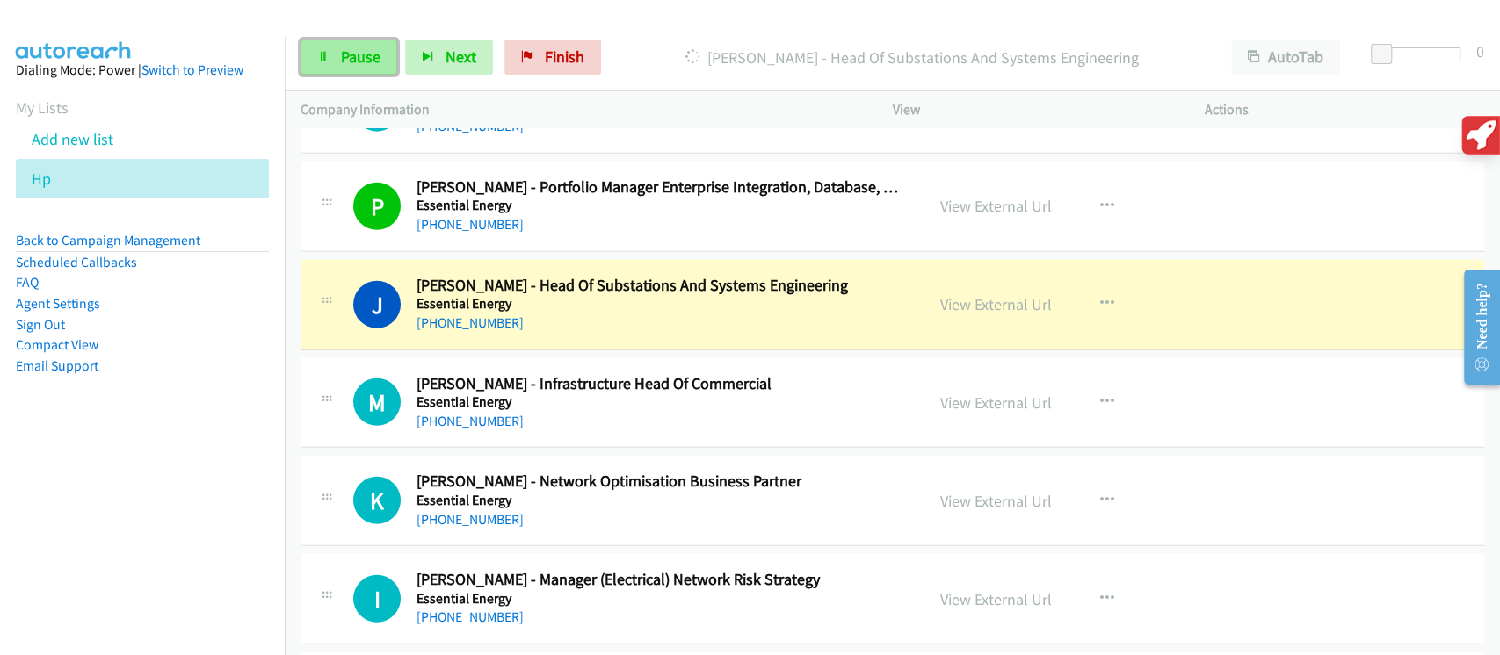
click at [361, 54] on span "Pause" at bounding box center [361, 57] width 40 height 20
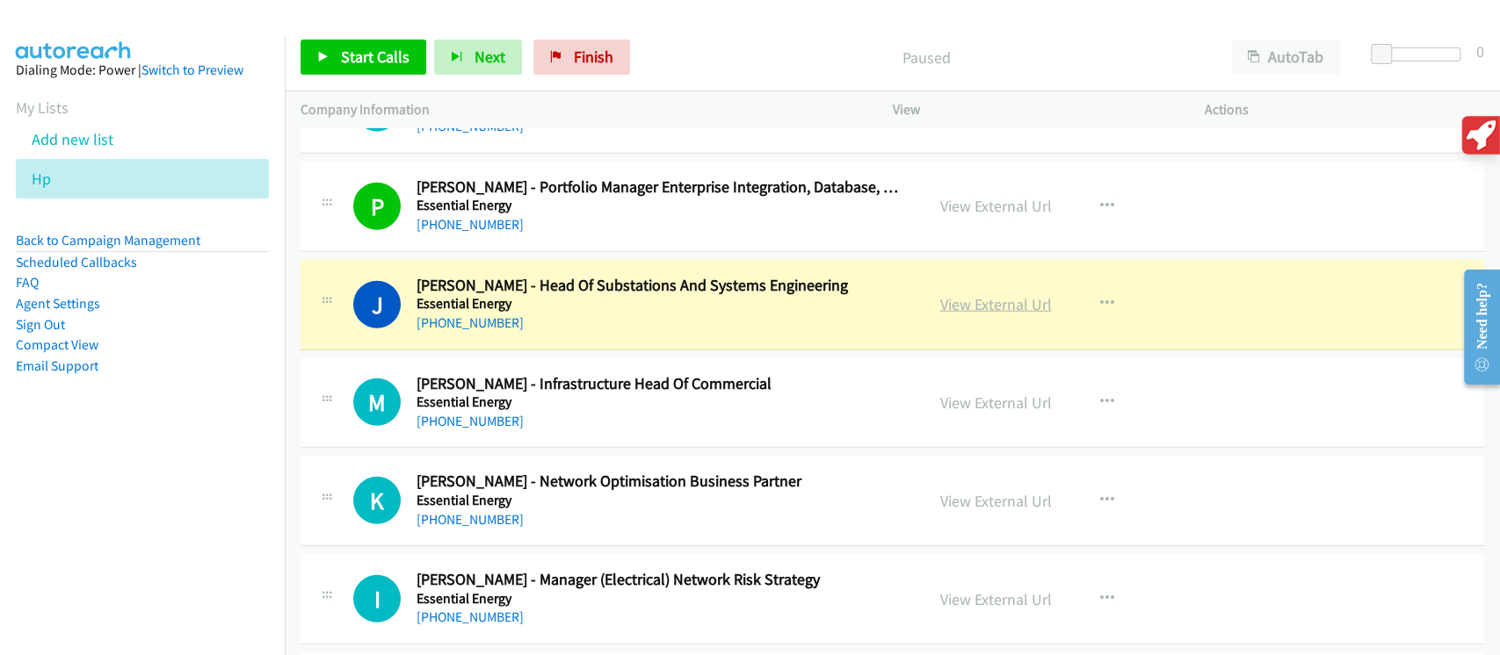
click at [984, 300] on link "View External Url" at bounding box center [996, 304] width 112 height 20
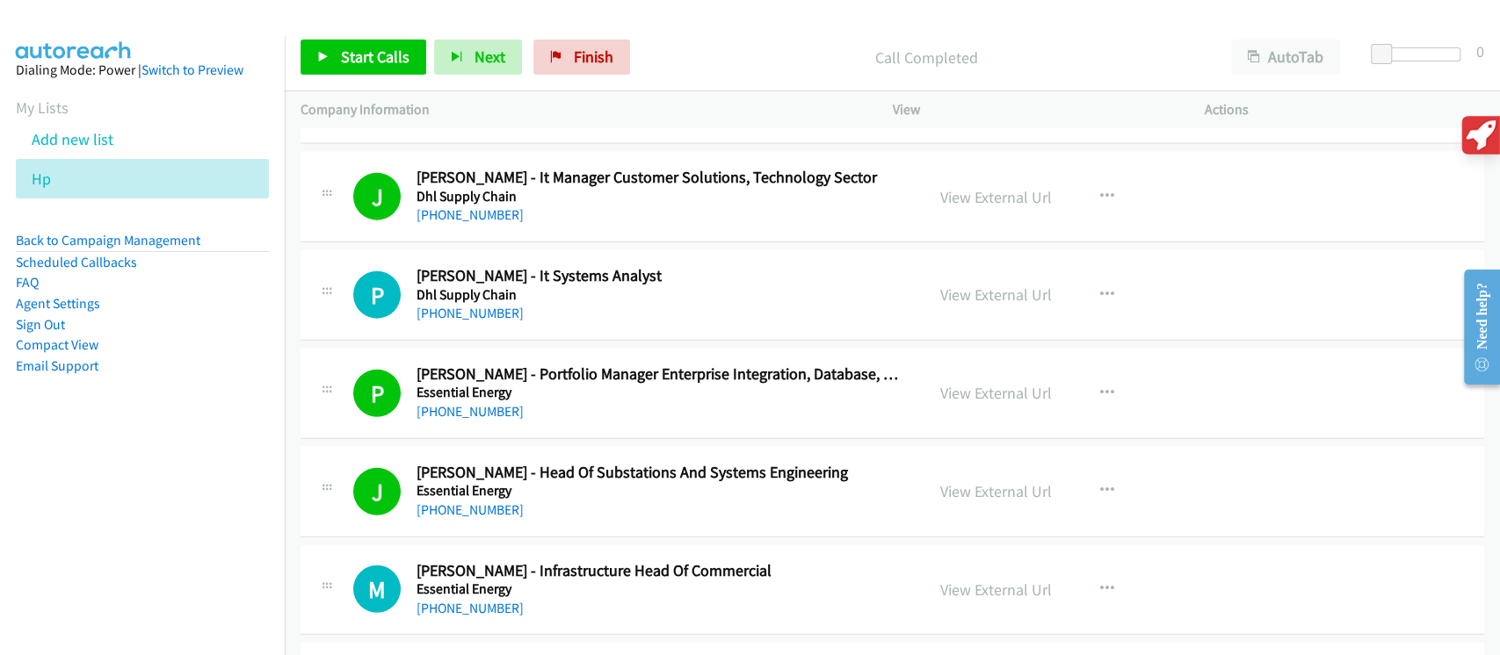
scroll to position [2740, 0]
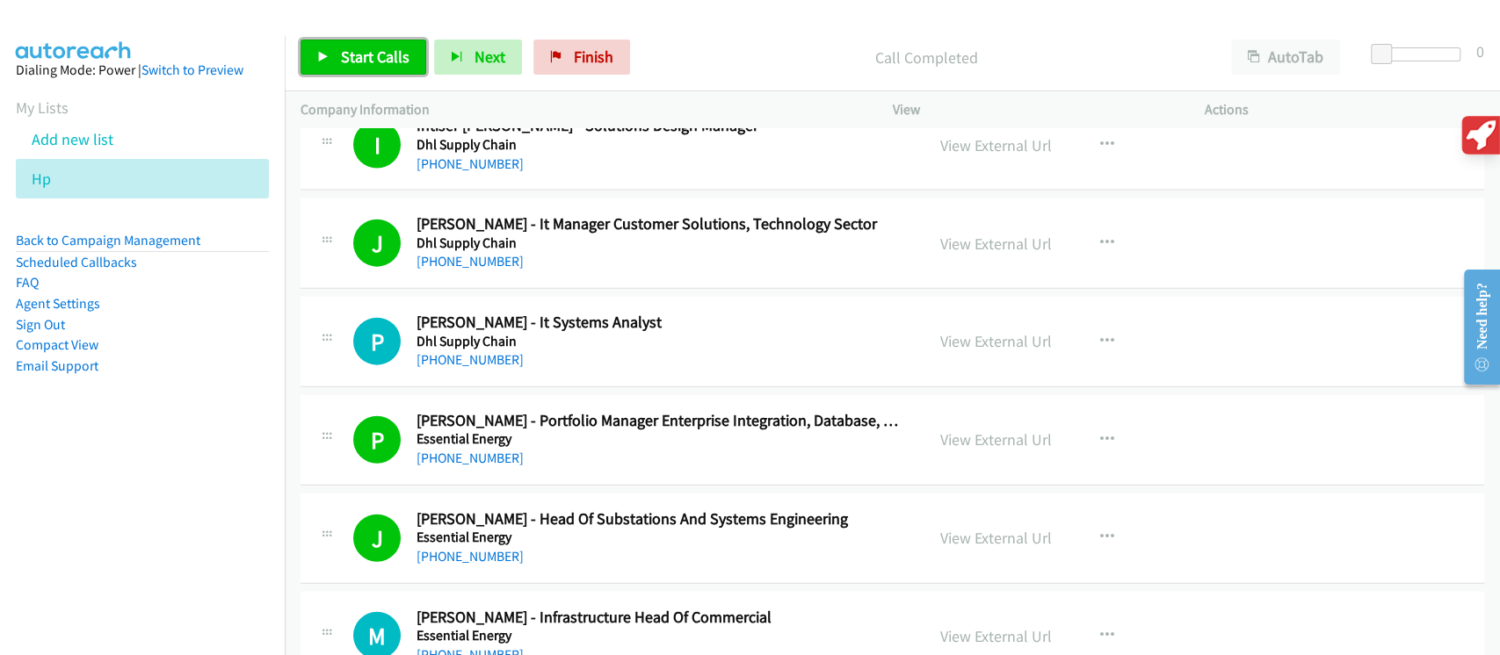
click at [392, 48] on span "Start Calls" at bounding box center [375, 57] width 69 height 20
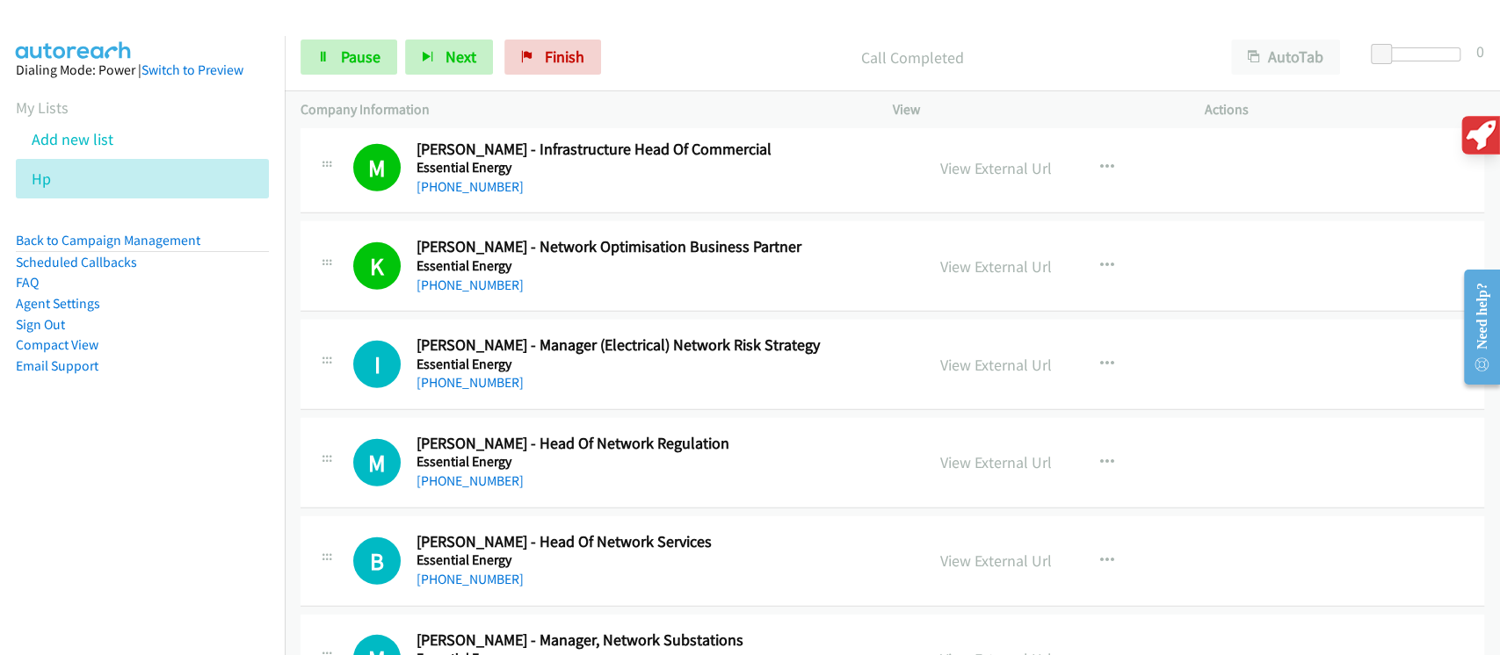
scroll to position [3325, 0]
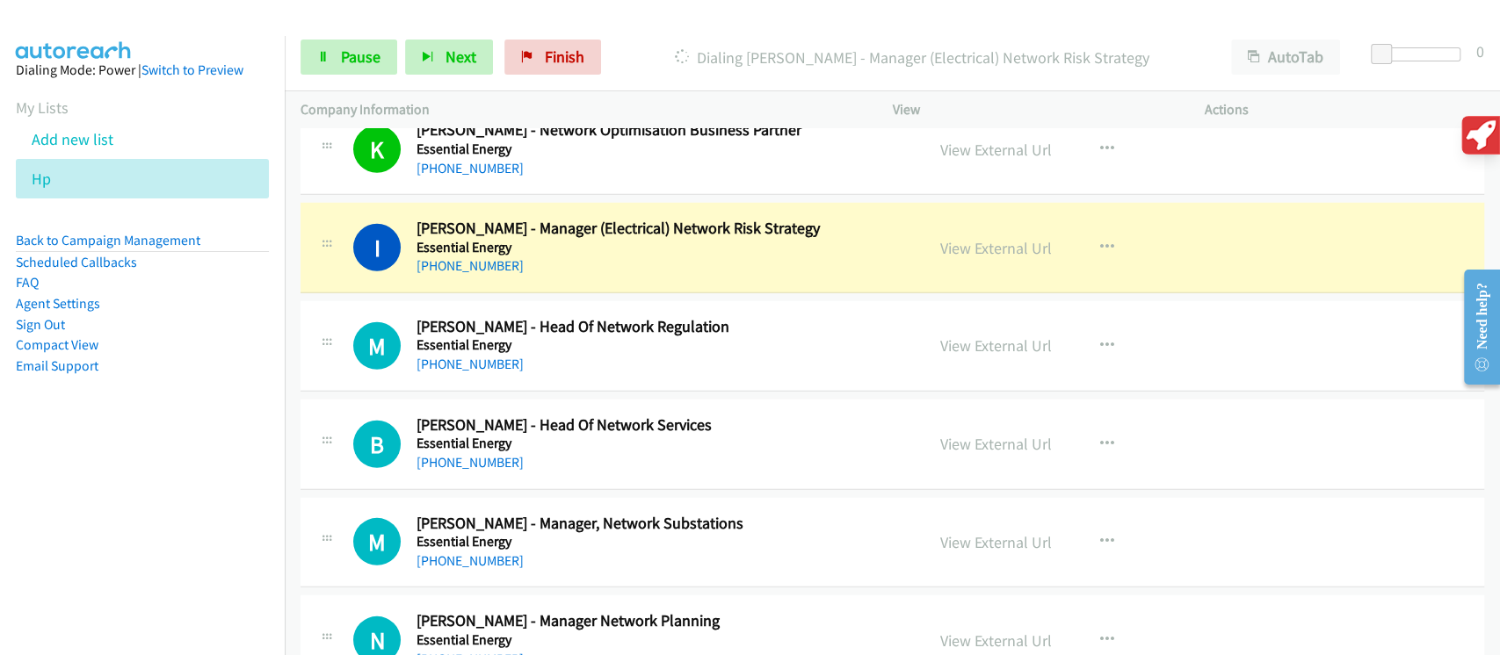
click at [817, 297] on td "M Callback Scheduled [PERSON_NAME] - Head Of Network Regulation Essential Energ…" at bounding box center [892, 346] width 1215 height 98
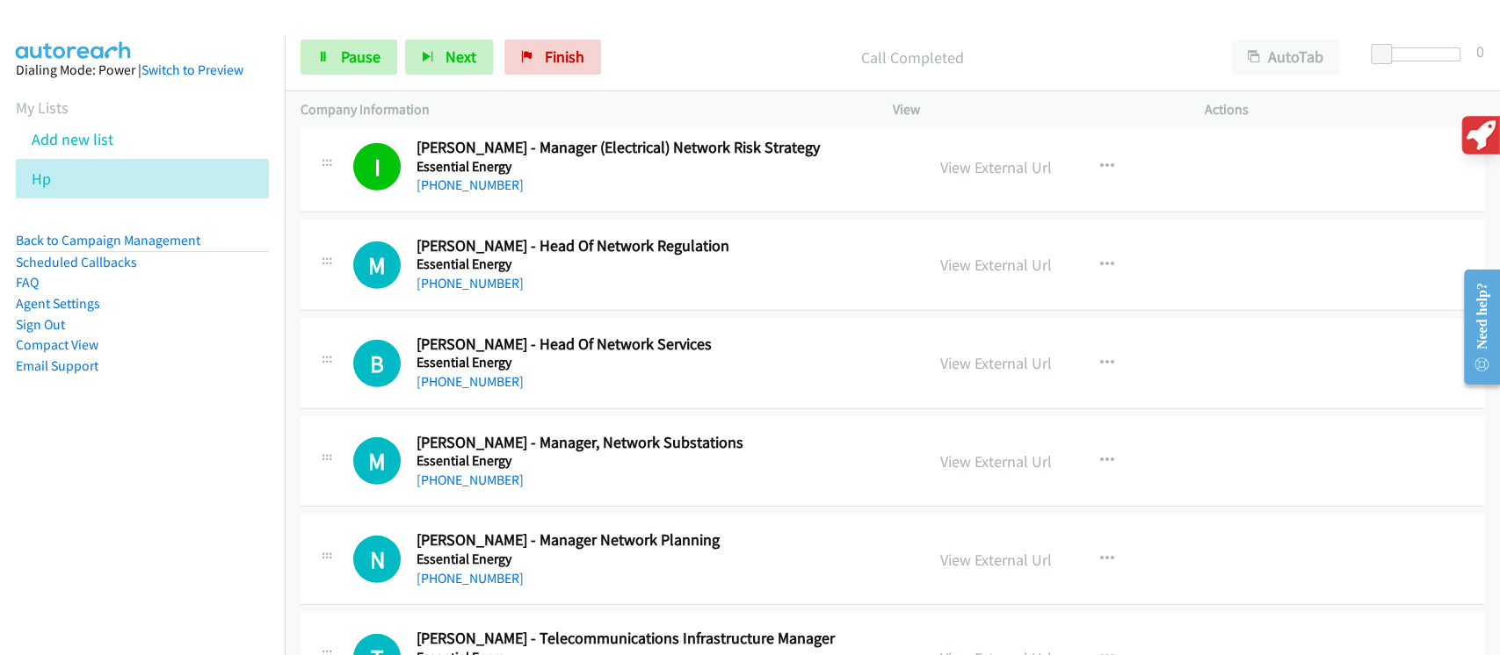
scroll to position [3443, 0]
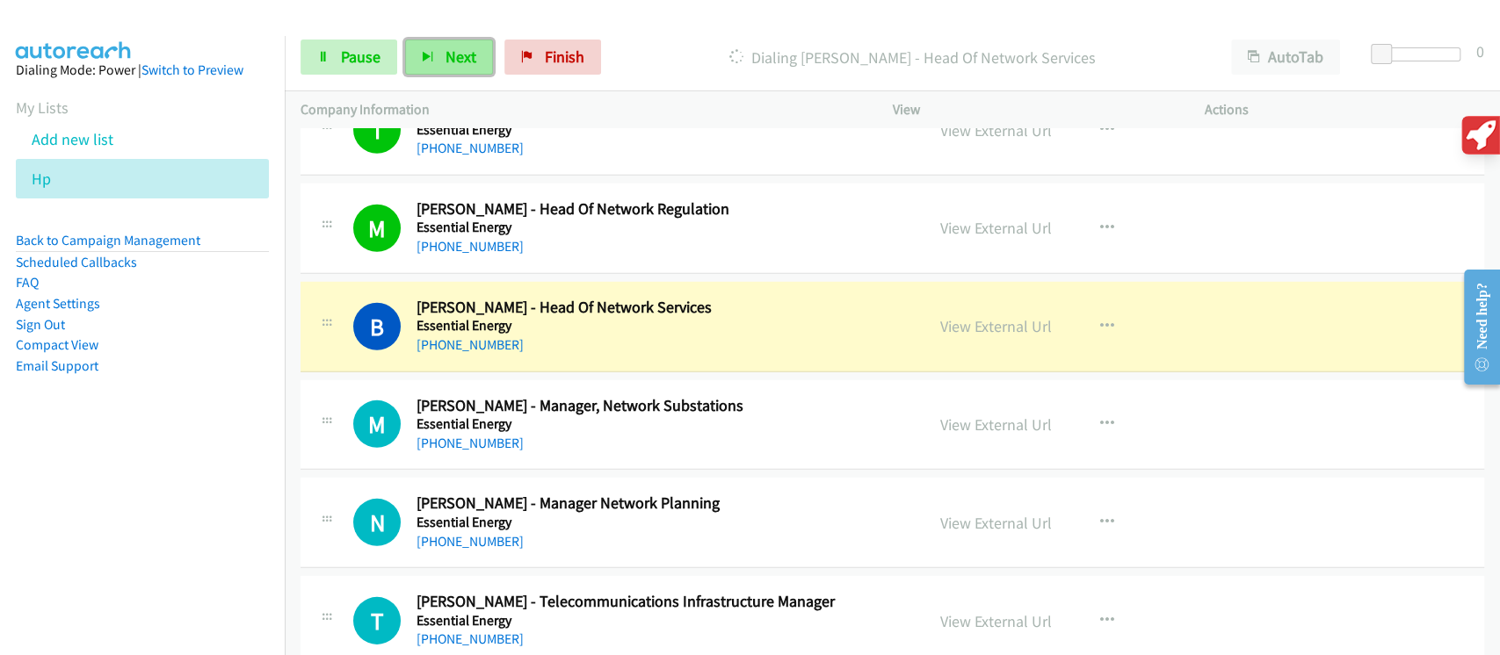
click at [462, 70] on button "Next" at bounding box center [449, 57] width 88 height 35
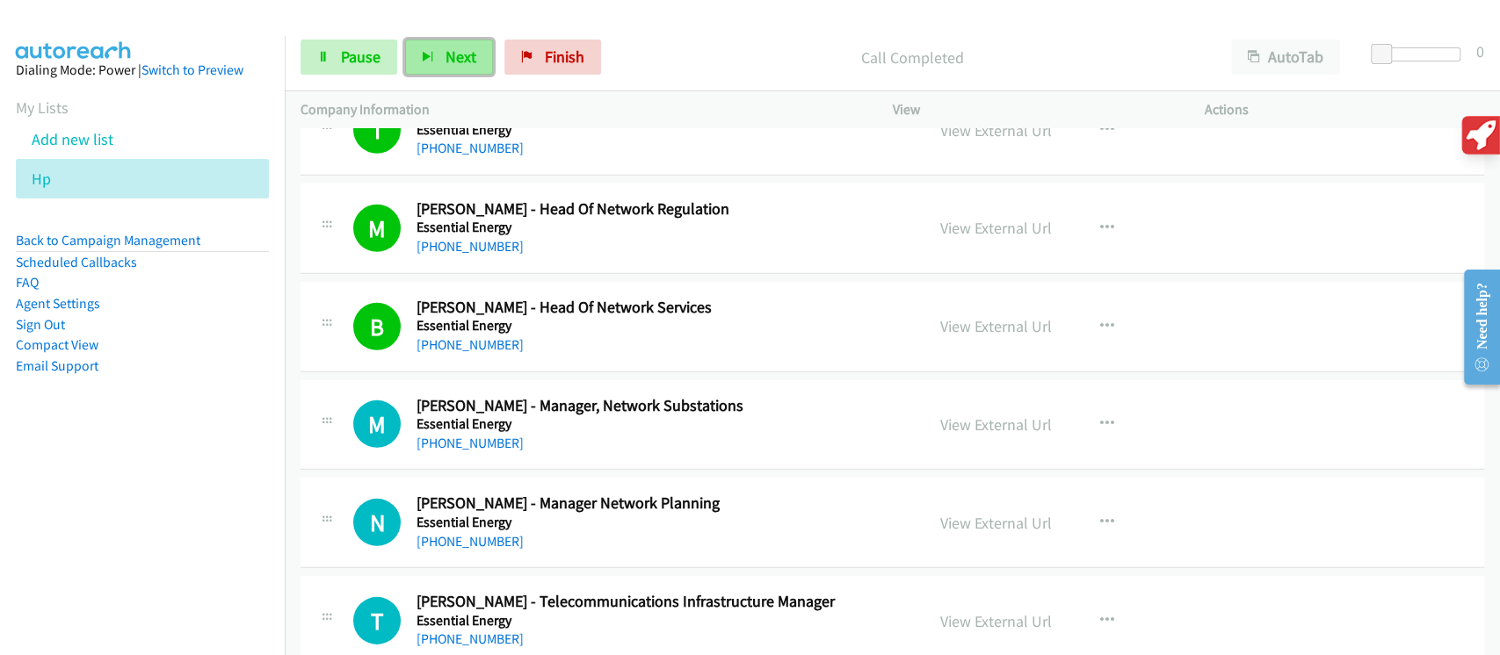
click at [436, 45] on button "Next" at bounding box center [449, 57] width 88 height 35
click at [468, 58] on span "Next" at bounding box center [460, 57] width 31 height 20
click at [430, 64] on button "Next" at bounding box center [449, 57] width 88 height 35
click at [466, 60] on span "Next" at bounding box center [460, 57] width 31 height 20
click at [463, 50] on span "Next" at bounding box center [460, 57] width 31 height 20
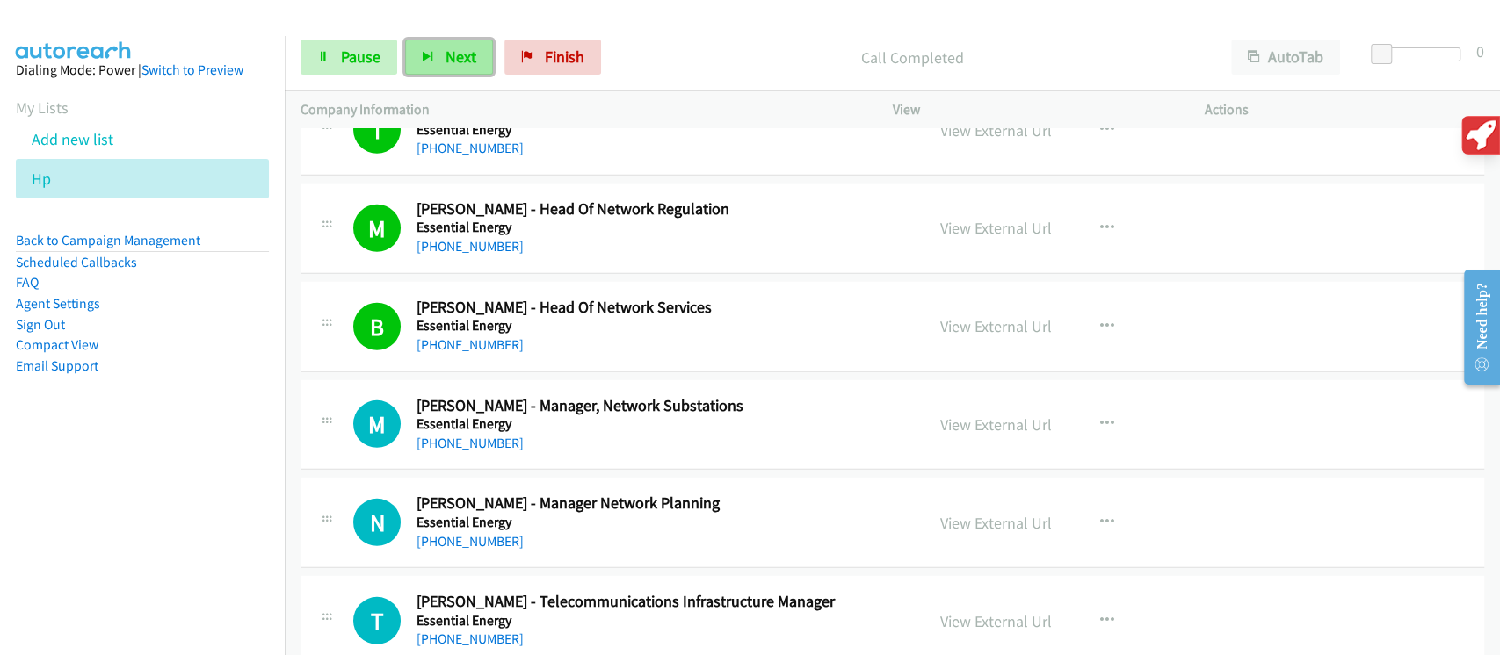
click at [470, 56] on span "Next" at bounding box center [460, 57] width 31 height 20
click at [349, 79] on div "Start Calls Pause Next Finish Call Completed AutoTab AutoTab 0" at bounding box center [892, 58] width 1215 height 68
drag, startPoint x: 334, startPoint y: 62, endPoint x: 328, endPoint y: 73, distance: 12.2
click at [335, 61] on link "Pause" at bounding box center [348, 57] width 97 height 35
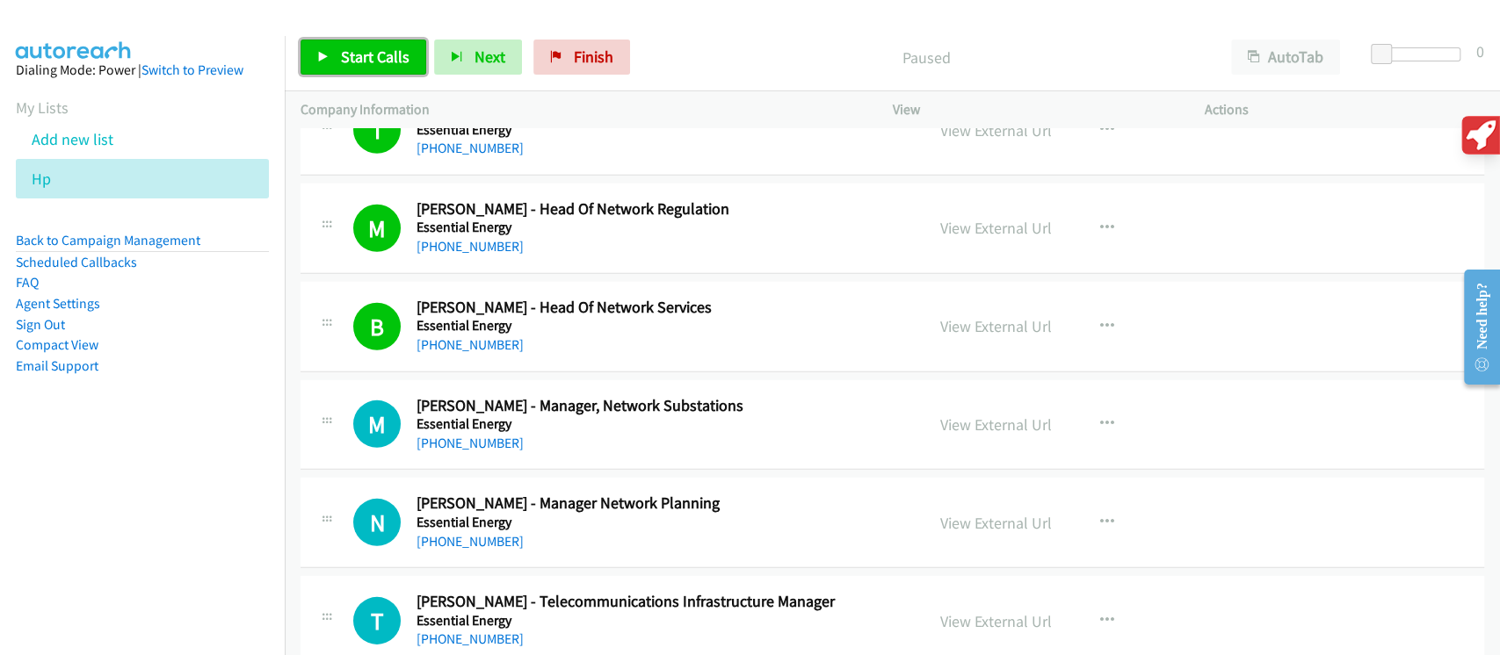
click at [372, 60] on span "Start Calls" at bounding box center [375, 57] width 69 height 20
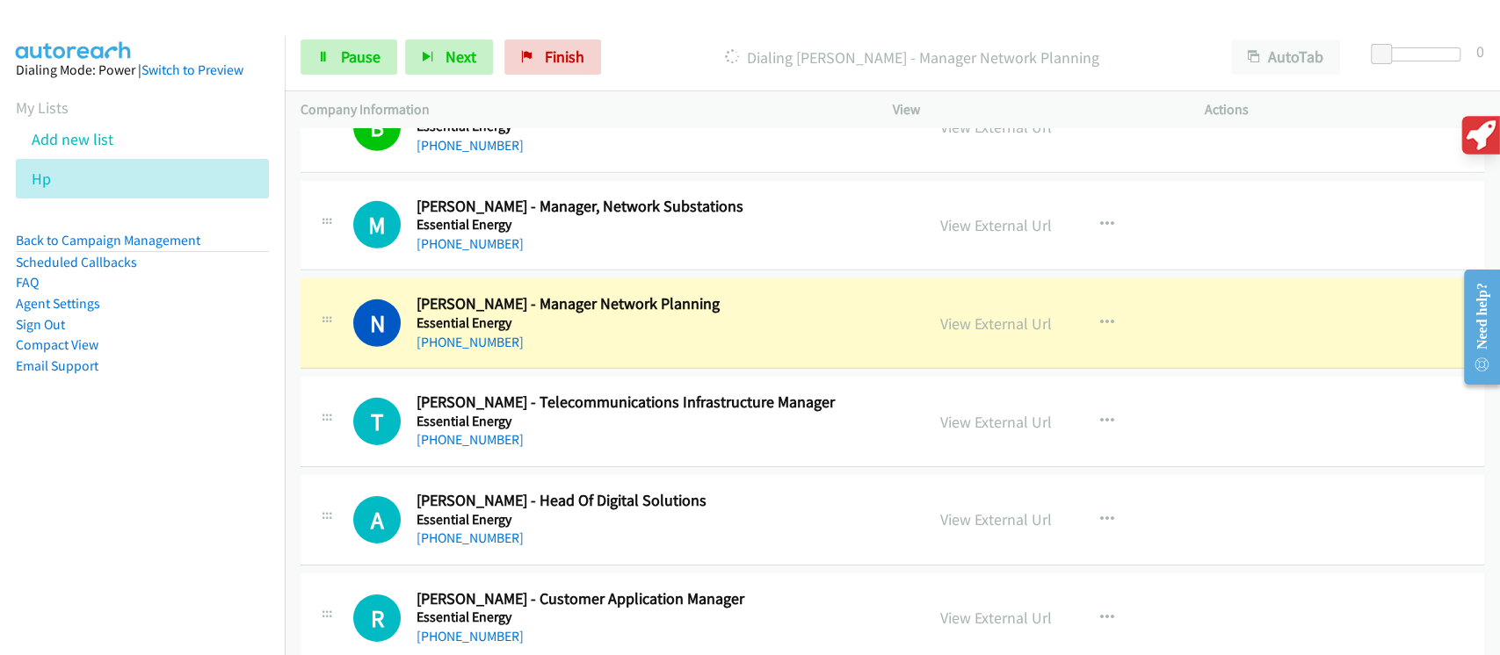
scroll to position [3560, 0]
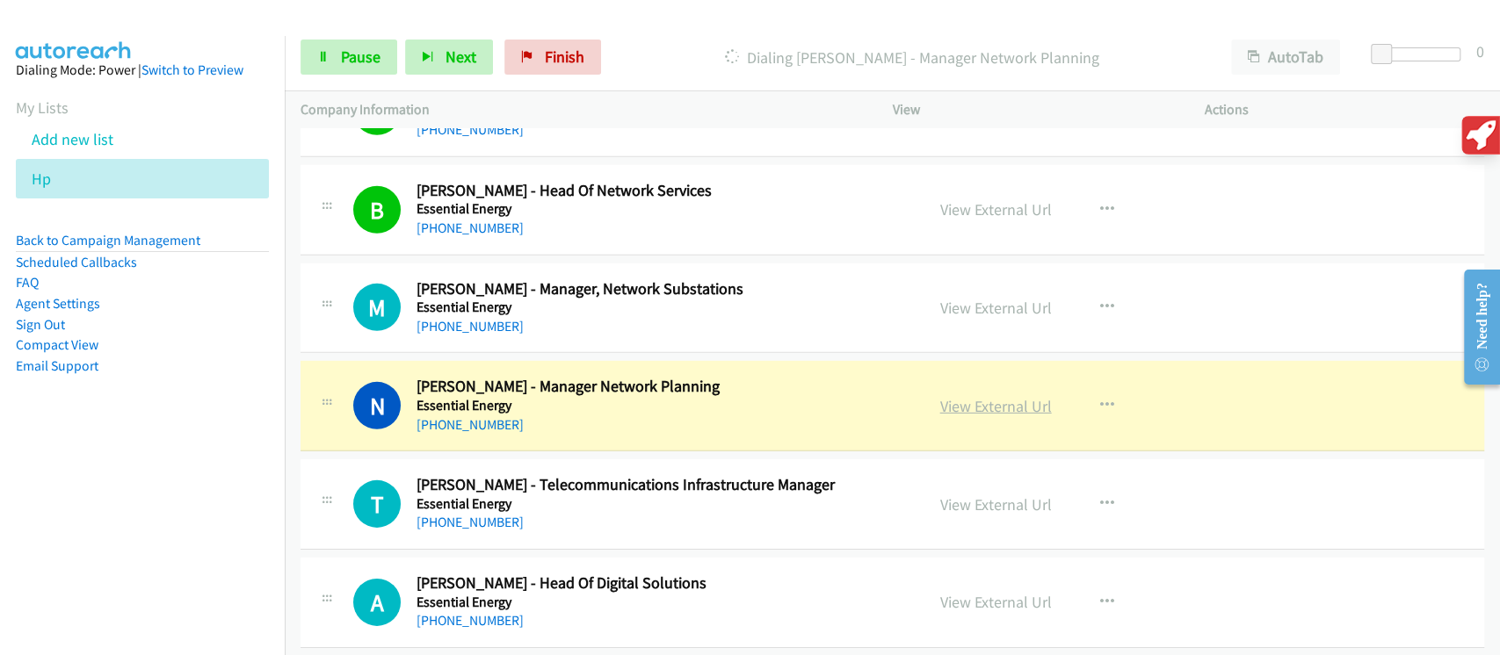
click at [975, 396] on link "View External Url" at bounding box center [996, 406] width 112 height 20
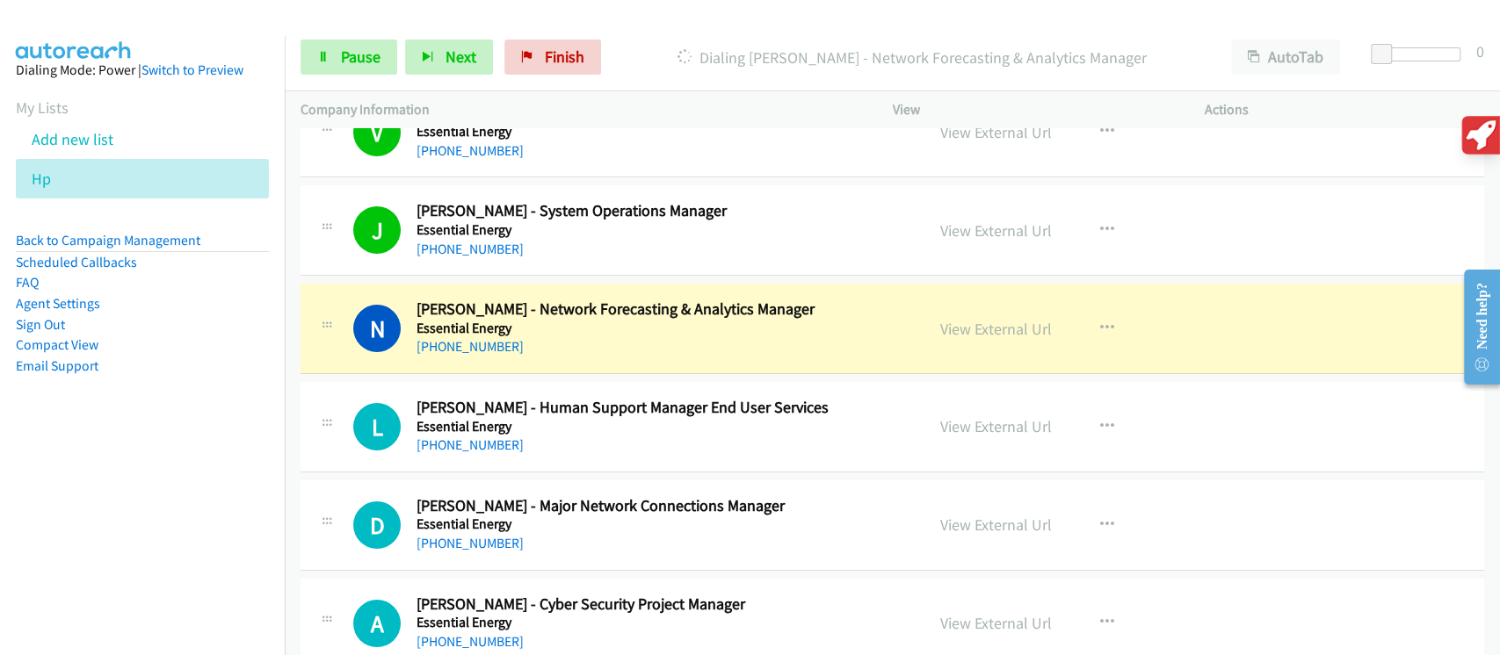
scroll to position [4262, 0]
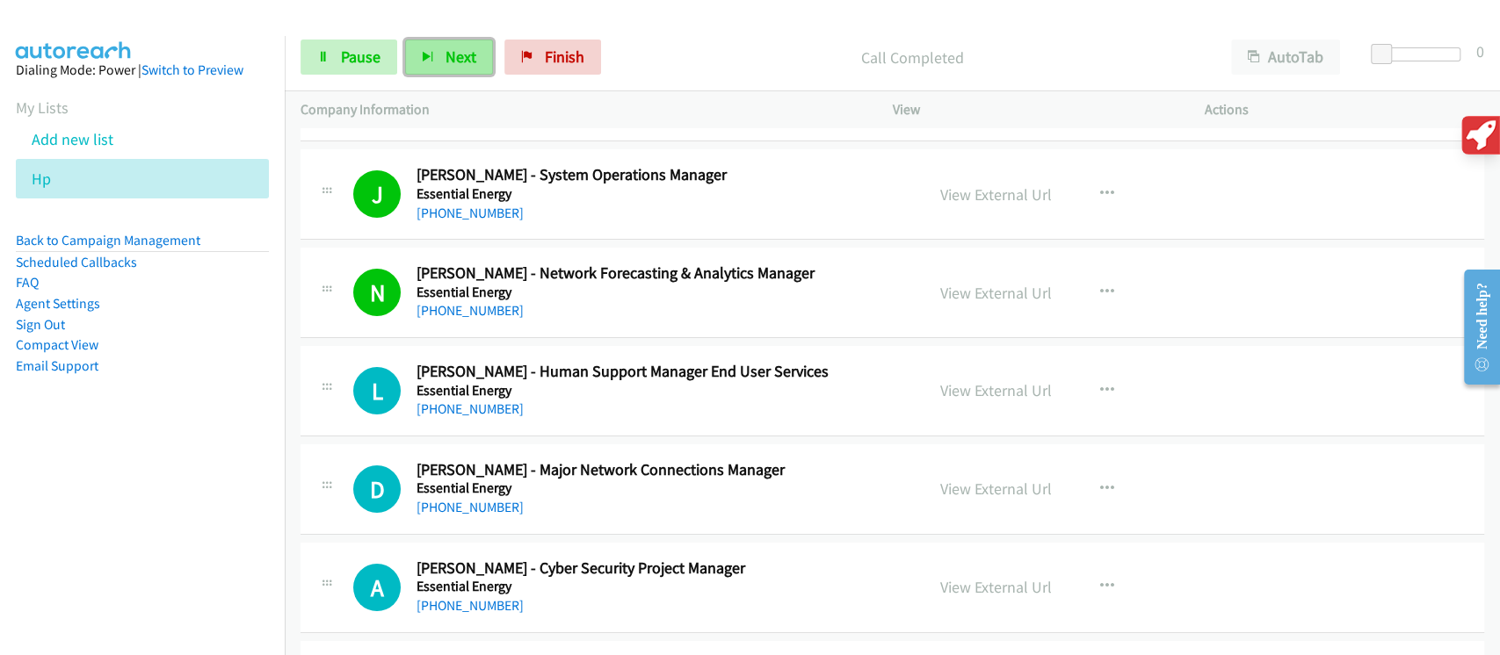
click at [459, 62] on span "Next" at bounding box center [460, 57] width 31 height 20
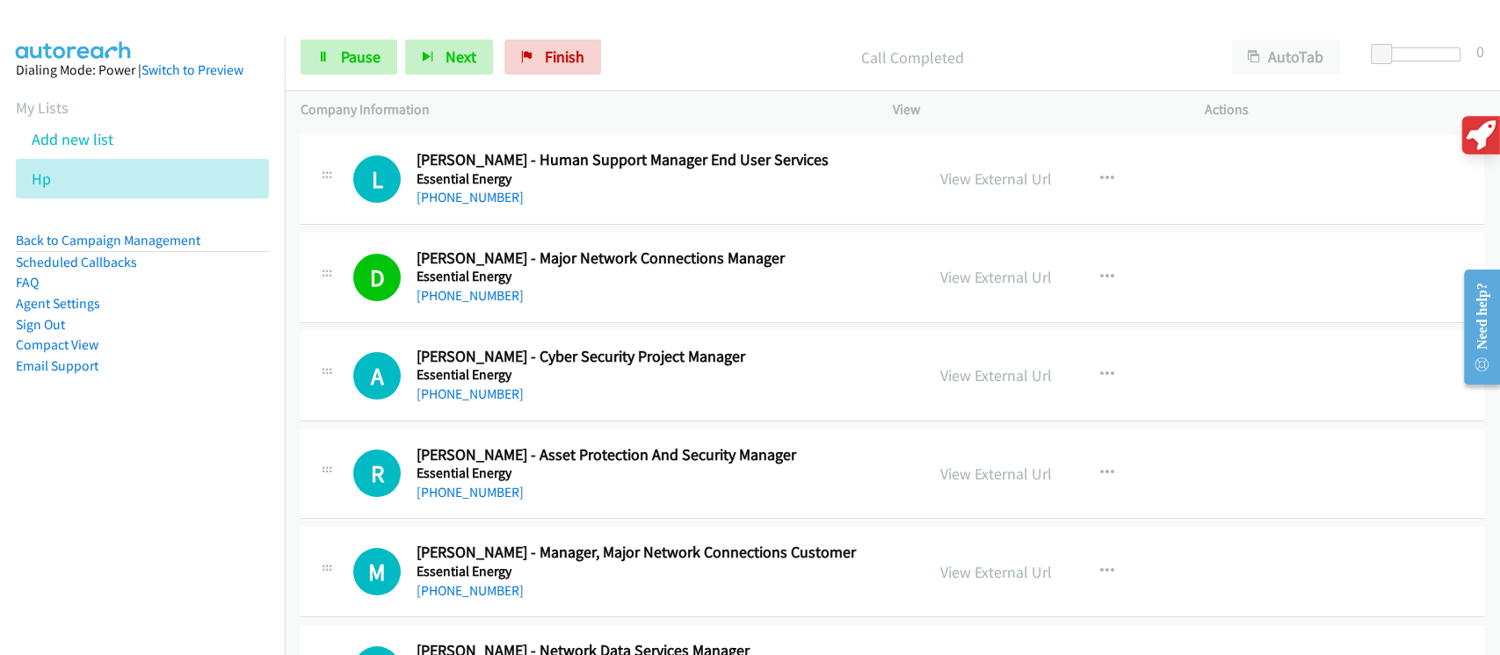
scroll to position [4497, 0]
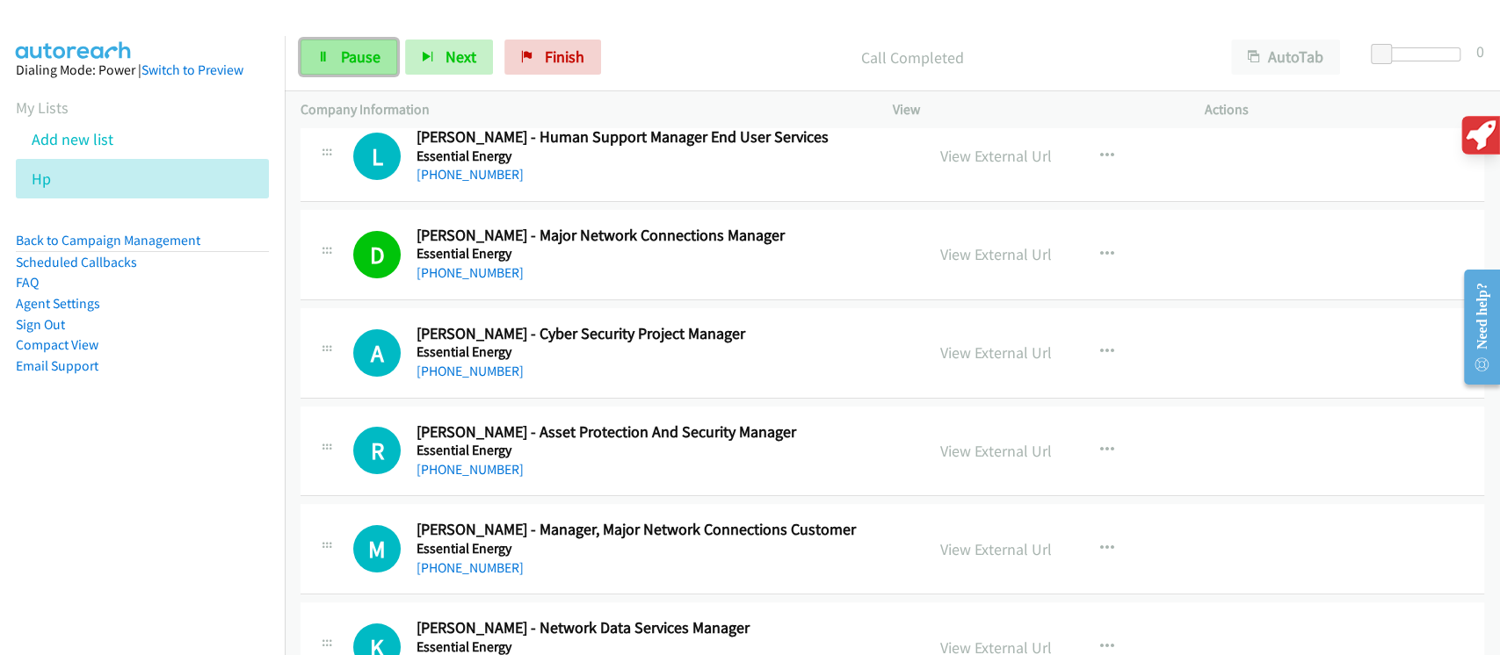
click at [385, 44] on link "Pause" at bounding box center [348, 57] width 97 height 35
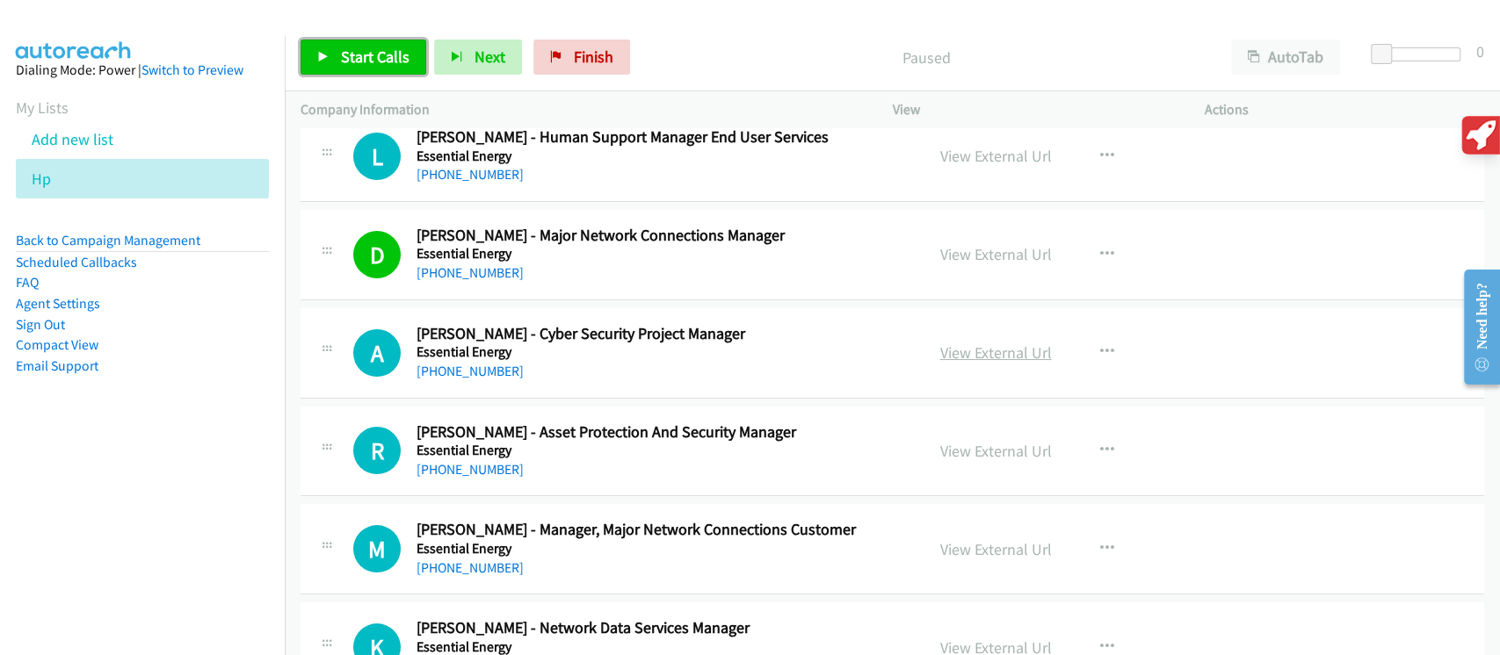
click at [951, 355] on link "View External Url" at bounding box center [996, 353] width 112 height 20
click at [408, 63] on link "Start Calls" at bounding box center [363, 57] width 126 height 35
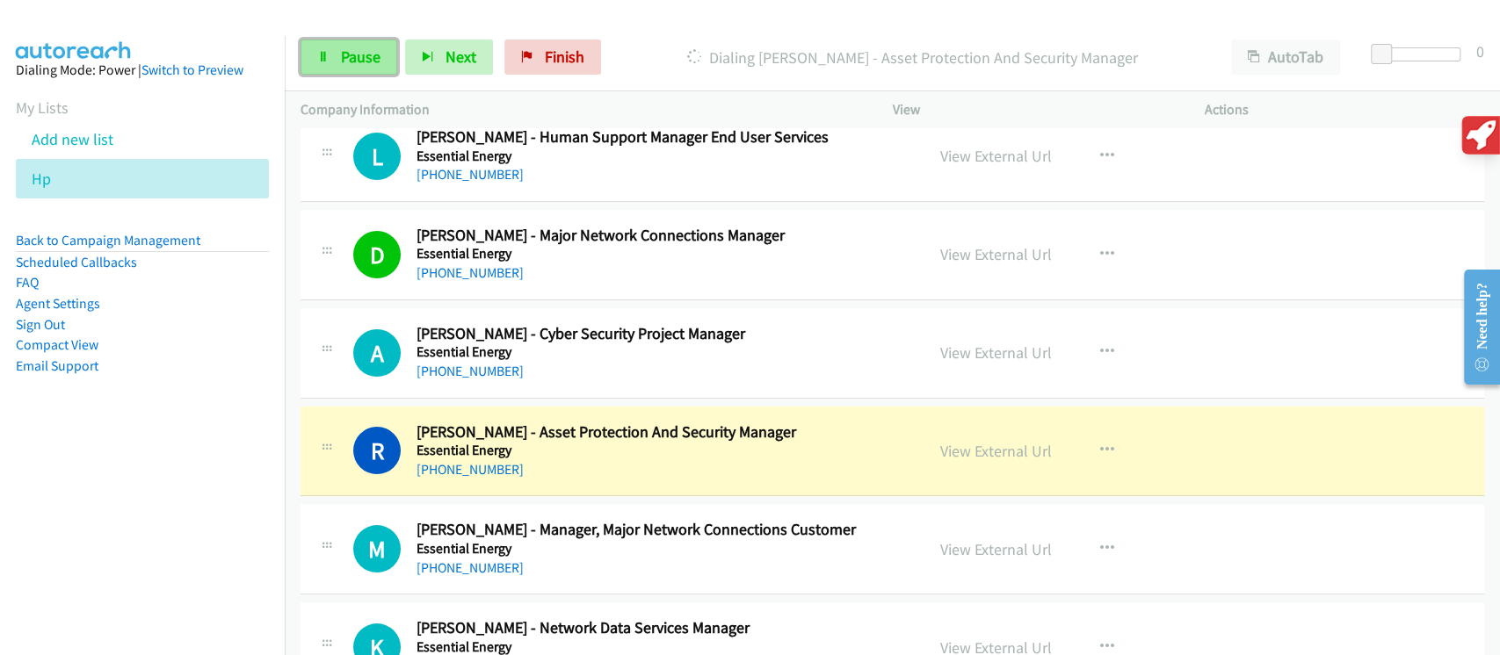
click at [365, 60] on span "Pause" at bounding box center [361, 57] width 40 height 20
